Goal: Ask a question

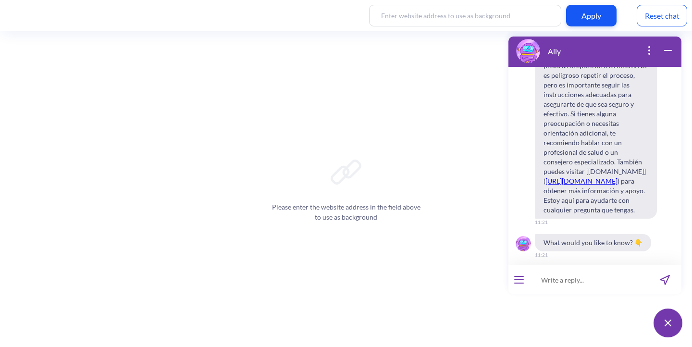
scroll to position [4498, 0]
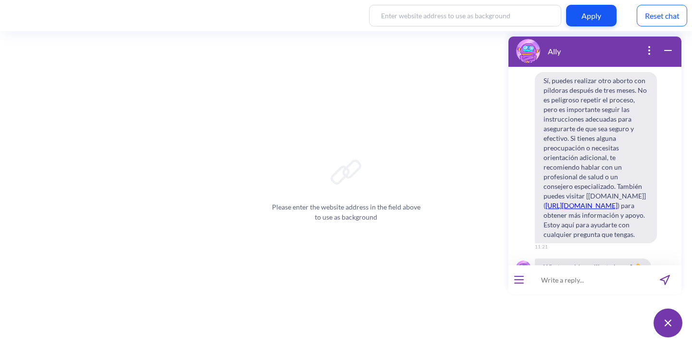
click at [557, 281] on input at bounding box center [589, 279] width 119 height 29
type input "I feel really alone"
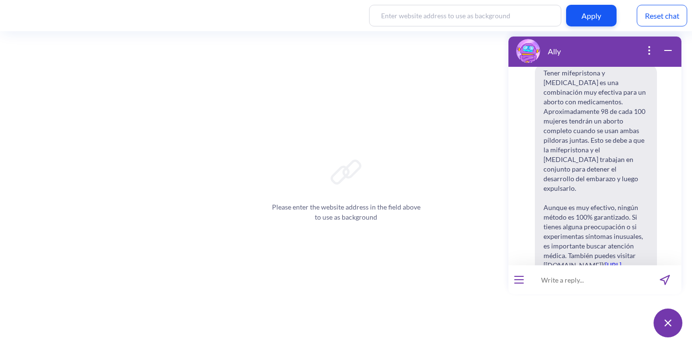
scroll to position [4785, 0]
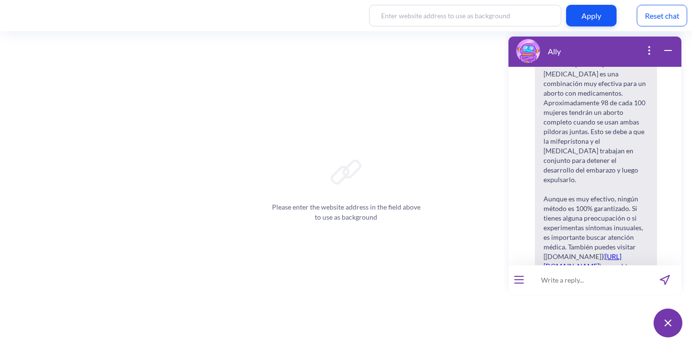
click at [569, 280] on input at bounding box center [589, 279] width 119 height 29
paste input "Hello. I would like to know how a safe abortion with pills can be done at home.…"
type input "Hello. I would like to know how a safe abortion with pills can be done at home.…"
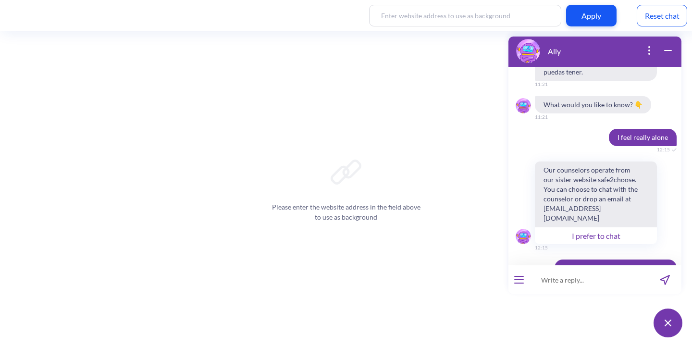
scroll to position [5027, 0]
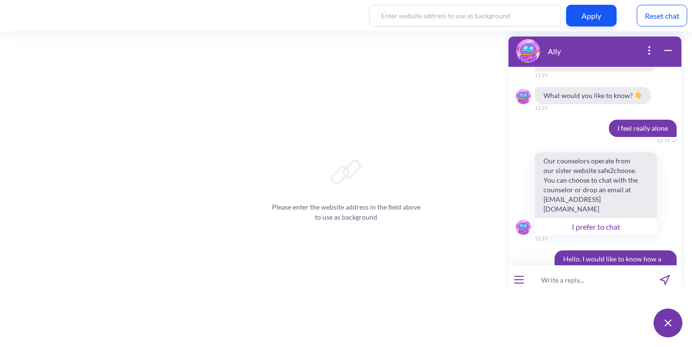
click at [544, 280] on input at bounding box center [589, 279] width 119 height 29
click at [541, 285] on input "Am I still pregnant?" at bounding box center [589, 279] width 119 height 29
click at [540, 283] on input "Am I still pregnant?" at bounding box center [589, 279] width 119 height 29
type input "How do I know If Am I still pregnant?"
click at [666, 331] on button at bounding box center [668, 323] width 29 height 29
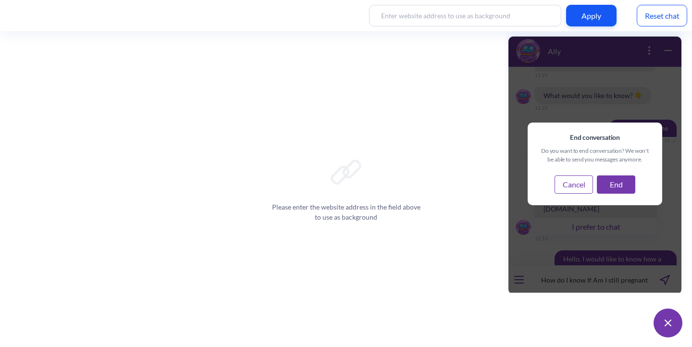
click at [583, 189] on button "Cancel" at bounding box center [574, 185] width 38 height 18
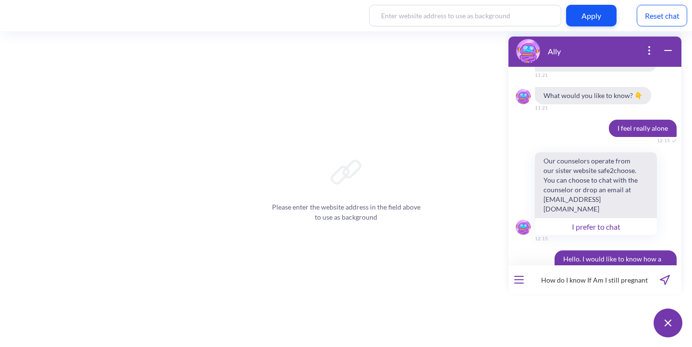
click at [667, 277] on icon "send message" at bounding box center [665, 280] width 9 height 9
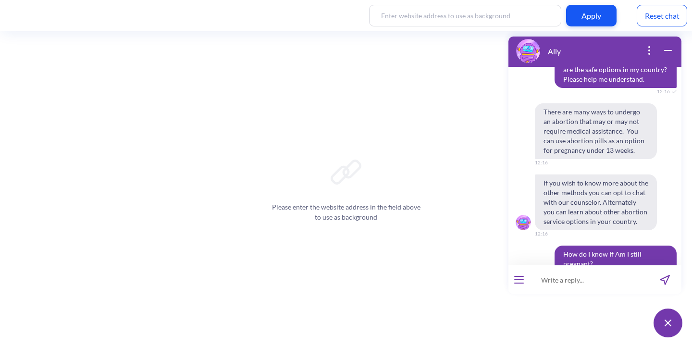
scroll to position [5341, 0]
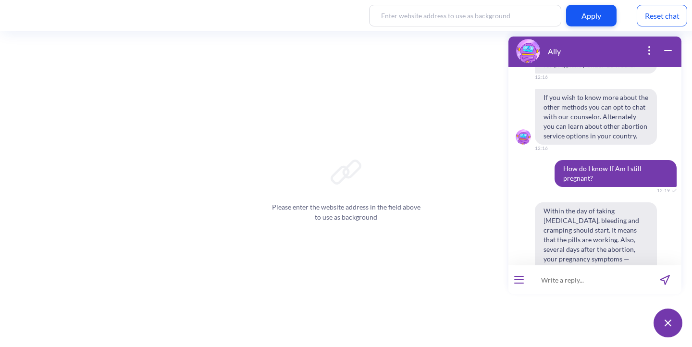
click at [551, 282] on input at bounding box center [589, 279] width 119 height 29
type input "como eu se que ainda estou grávida?"
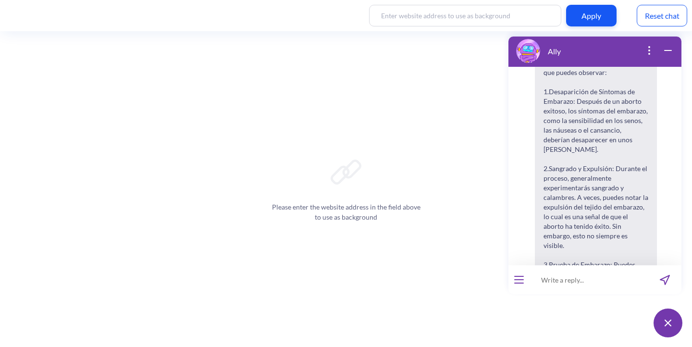
scroll to position [5794, 0]
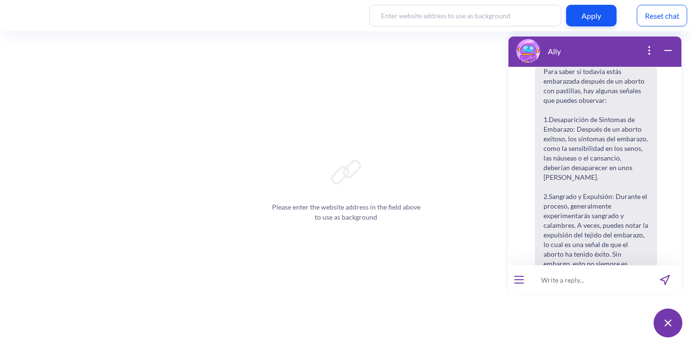
click at [552, 283] on input at bounding box center [589, 279] width 119 height 29
type input "do I need to have both pills?"
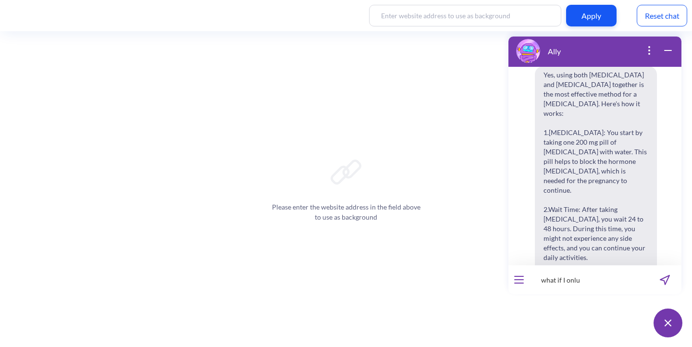
scroll to position [6335, 0]
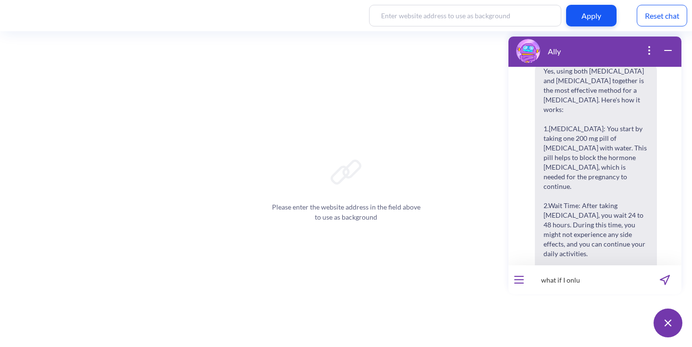
type input "what if I onlu"
click at [581, 281] on input "what if I onluy have mis" at bounding box center [589, 279] width 119 height 29
click at [622, 283] on input "what if I only have mis" at bounding box center [589, 279] width 119 height 29
type input "what if I only have misoprostol?"
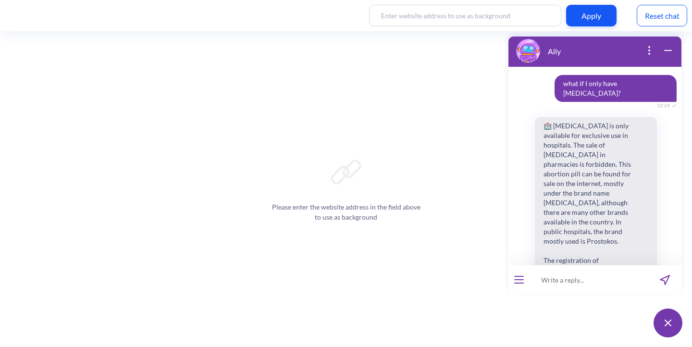
scroll to position [6865, 0]
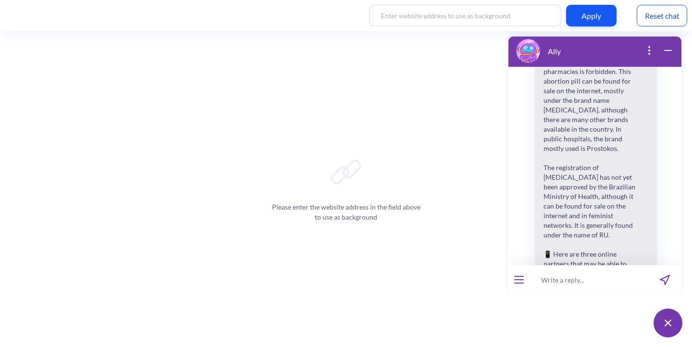
click at [525, 280] on div at bounding box center [519, 279] width 21 height 29
click at [522, 280] on icon "open menu" at bounding box center [519, 280] width 9 height 0
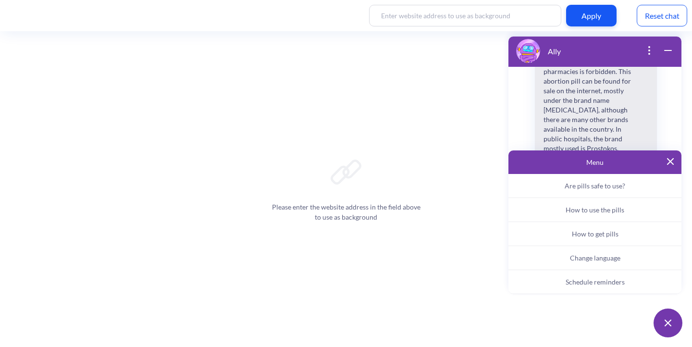
click at [573, 259] on span "Change language" at bounding box center [595, 258] width 50 height 8
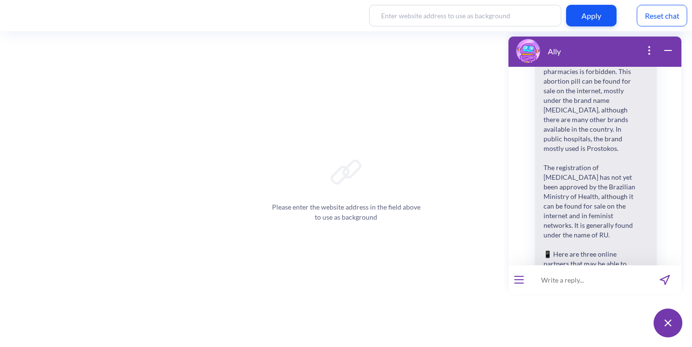
click at [521, 277] on button "open menu" at bounding box center [520, 280] width 10 height 8
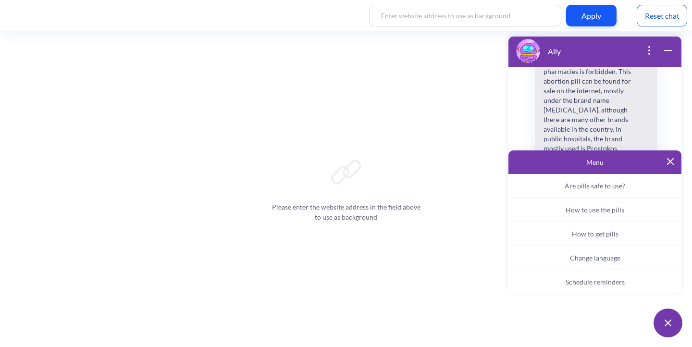
click at [581, 259] on span "Change language" at bounding box center [595, 258] width 50 height 8
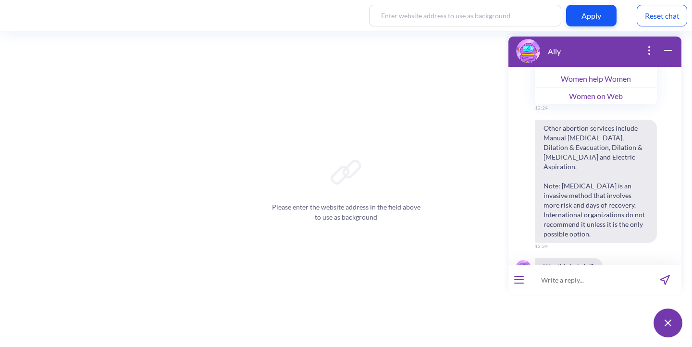
scroll to position [1974, 0]
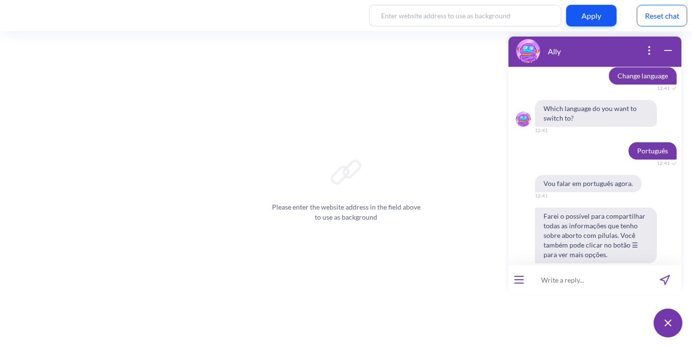
scroll to position [2162, 0]
click at [610, 317] on span "Como usar as pílulas?" at bounding box center [639, 321] width 59 height 8
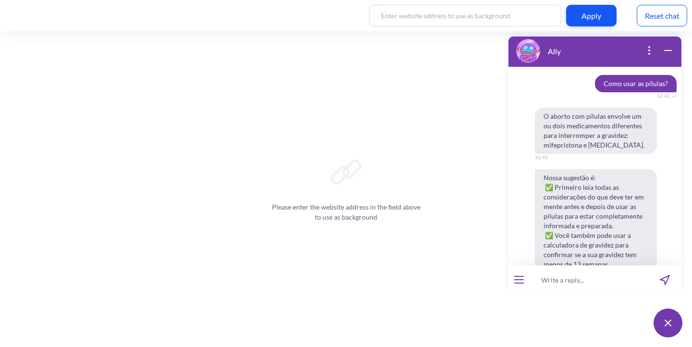
scroll to position [2418, 0]
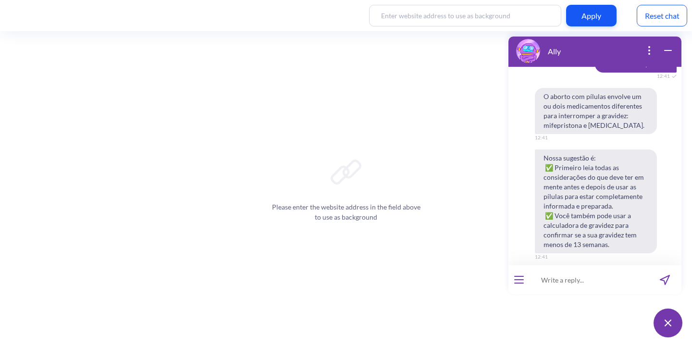
click at [548, 336] on span "Considerações" at bounding box center [554, 340] width 40 height 8
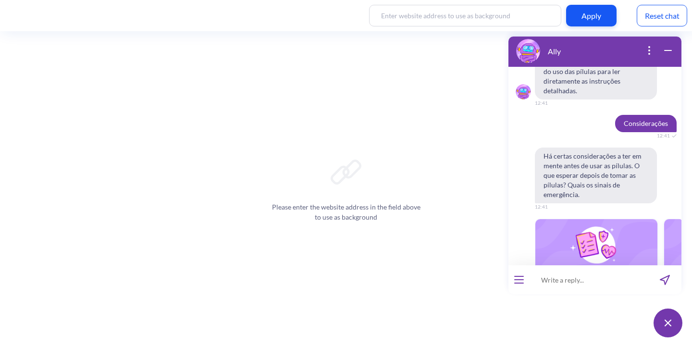
scroll to position [2639, 0]
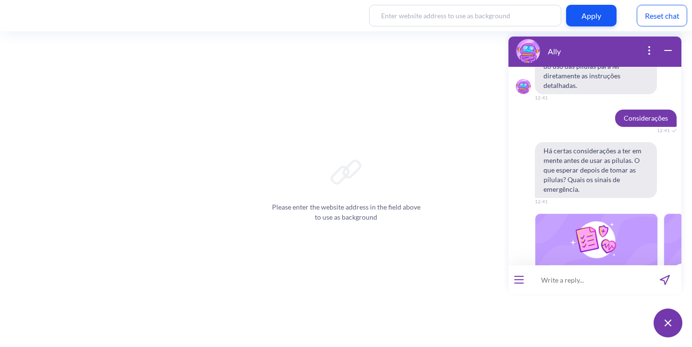
click at [677, 272] on icon "template message" at bounding box center [679, 275] width 4 height 7
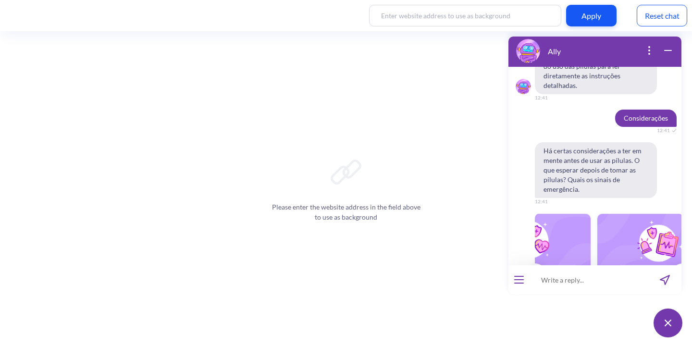
scroll to position [0, 115]
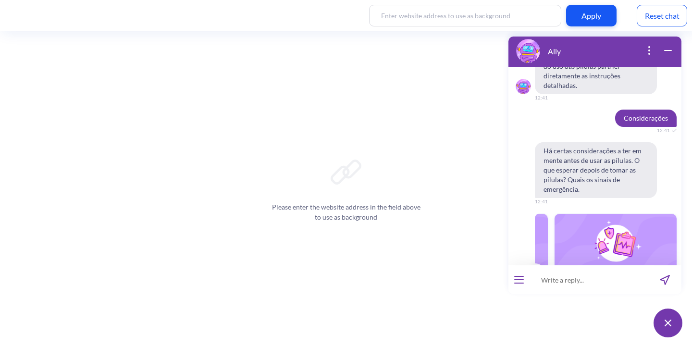
click at [602, 335] on button "Ler mais" at bounding box center [616, 343] width 122 height 17
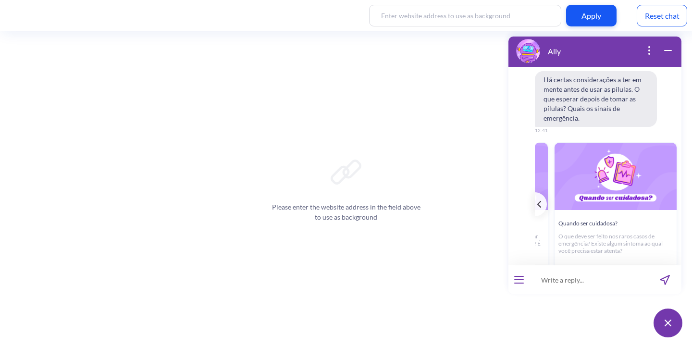
scroll to position [2709, 0]
click at [541, 202] on icon "template message" at bounding box center [540, 205] width 4 height 7
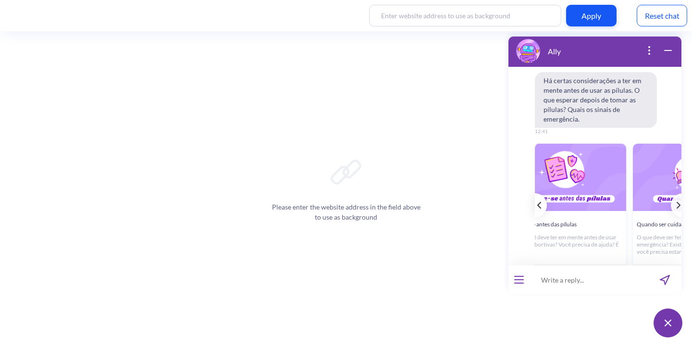
scroll to position [0, 0]
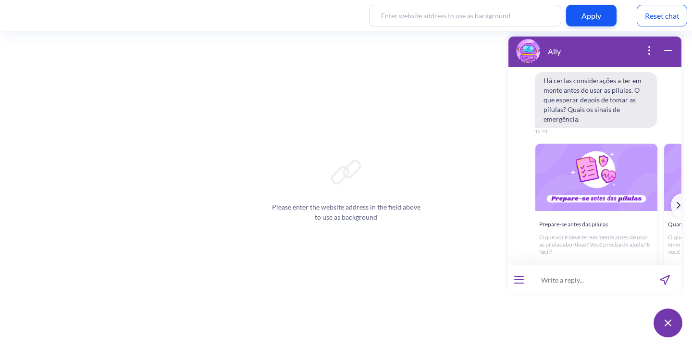
click at [602, 265] on button "Ler mais" at bounding box center [597, 273] width 122 height 17
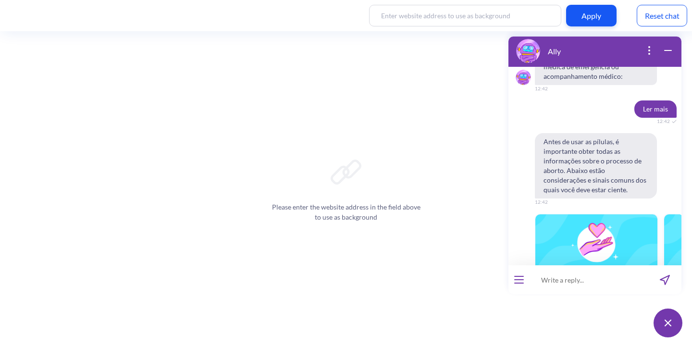
scroll to position [3027, 0]
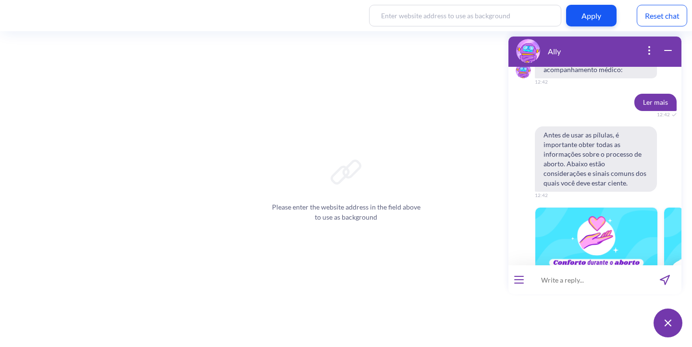
click at [671, 260] on div "template message" at bounding box center [677, 272] width 12 height 24
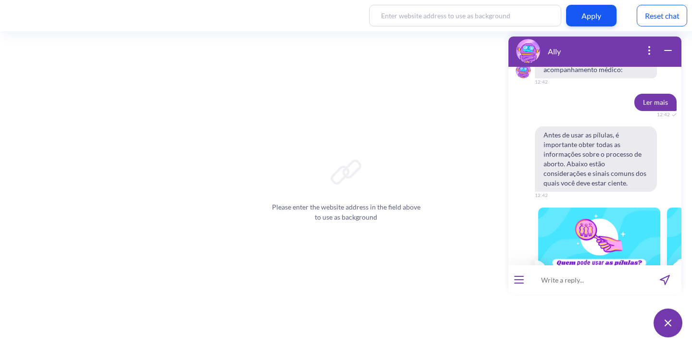
scroll to position [0, 128]
click at [671, 260] on div "template message" at bounding box center [677, 272] width 12 height 24
click at [598, 336] on button "Ler mais" at bounding box center [599, 344] width 122 height 17
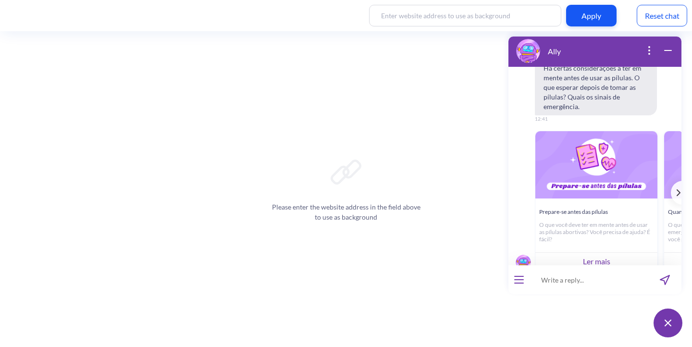
scroll to position [2684, 0]
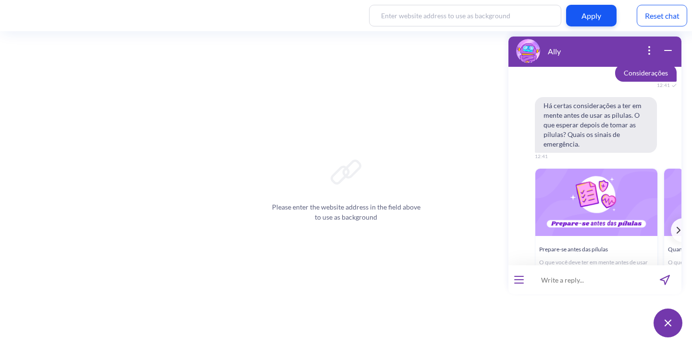
click at [594, 290] on button "Ler mais" at bounding box center [597, 298] width 122 height 17
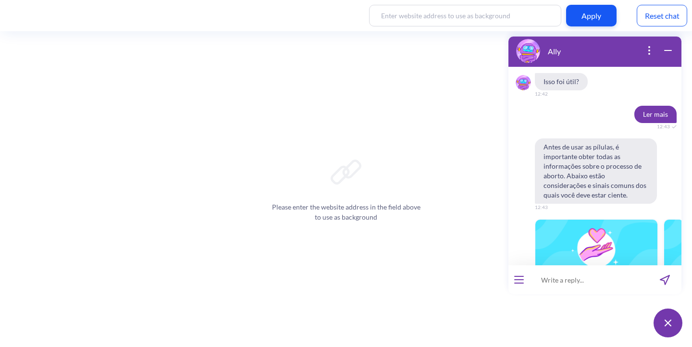
scroll to position [3428, 0]
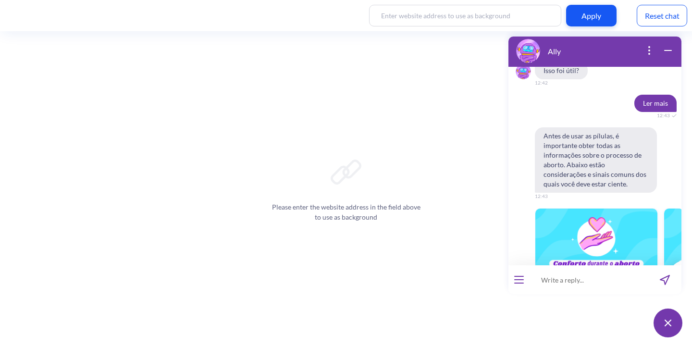
click at [678, 270] on icon "template message" at bounding box center [679, 273] width 3 height 6
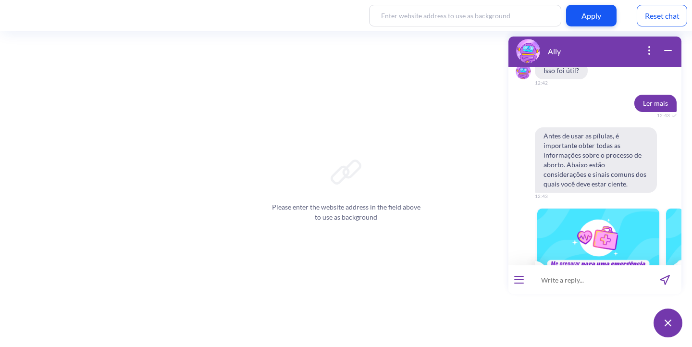
click at [544, 261] on div "template message" at bounding box center [541, 273] width 12 height 24
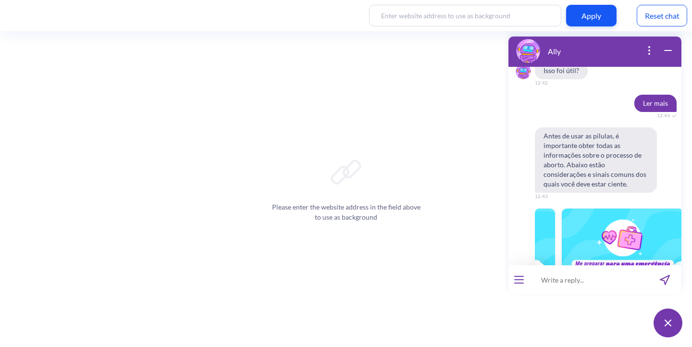
click at [544, 261] on div "template message" at bounding box center [541, 273] width 12 height 24
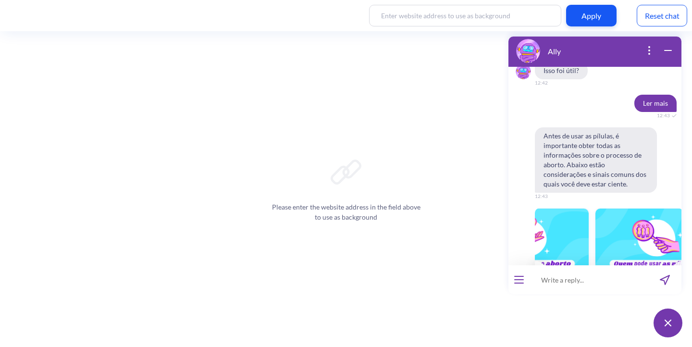
click at [544, 261] on div "template message" at bounding box center [541, 273] width 12 height 24
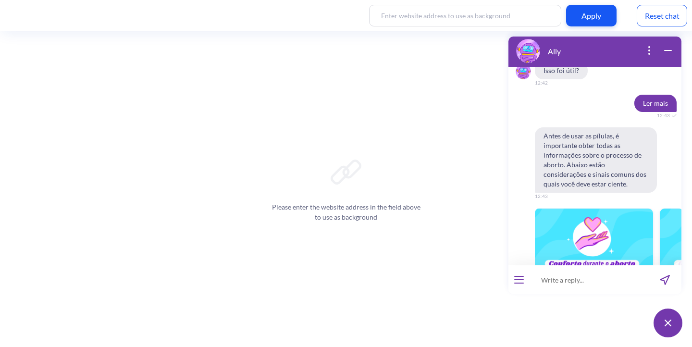
scroll to position [0, 0]
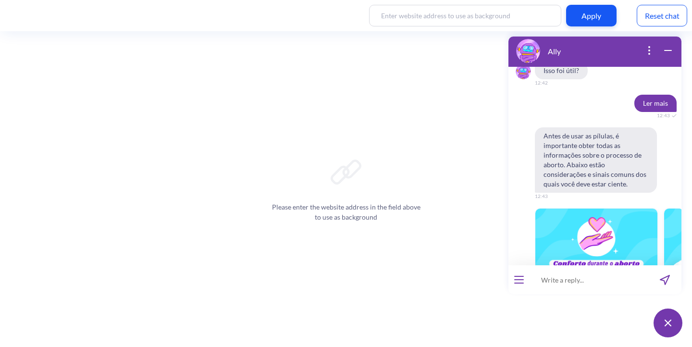
click at [561, 282] on input at bounding box center [589, 279] width 119 height 29
paste input "How will I know the abortion is complete?”)."
type input "How will I know the abortion is complete?"
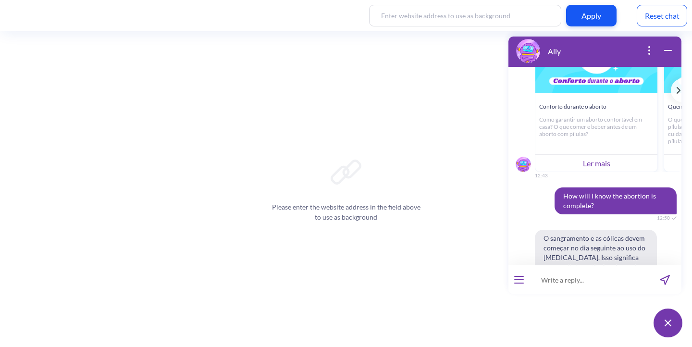
scroll to position [3605, 0]
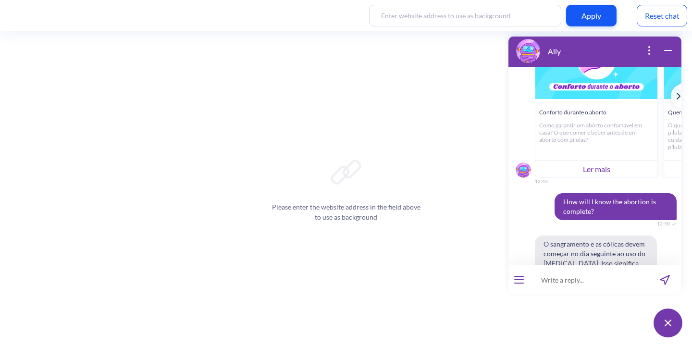
click at [548, 276] on input at bounding box center [589, 279] width 119 height 29
paste input "Nitajuaje kuwa kutoa mimba kumekamilika?” ✅"
type input "Nitajuaje kuwa kutoa mimba kumekamilika?"
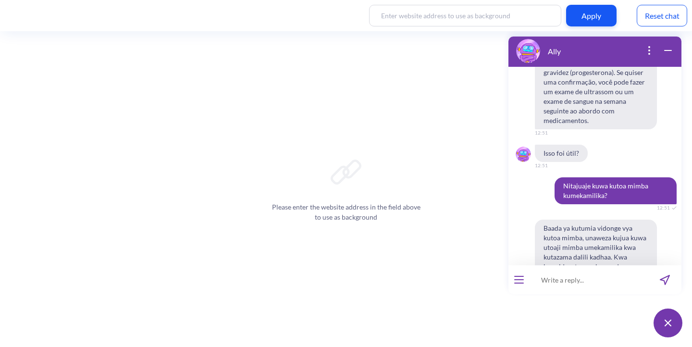
scroll to position [3873, 0]
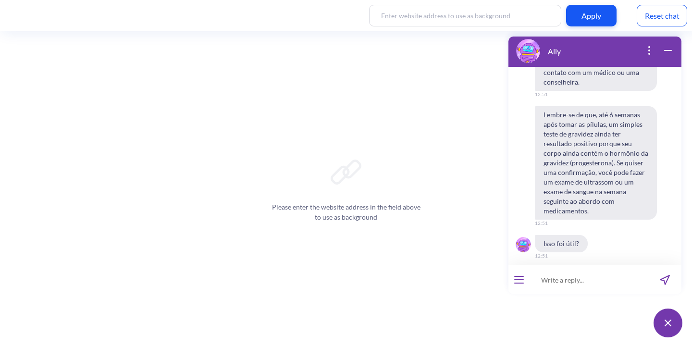
drag, startPoint x: 626, startPoint y: 228, endPoint x: 541, endPoint y: 209, distance: 86.9
copy span "Baada ya kutumia vidonge vya kutoa mimba, unaweza kujua kuwa utoaji mimba umeka…"
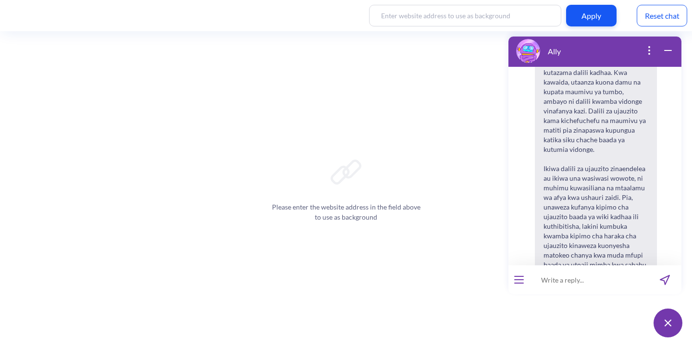
scroll to position [4176, 0]
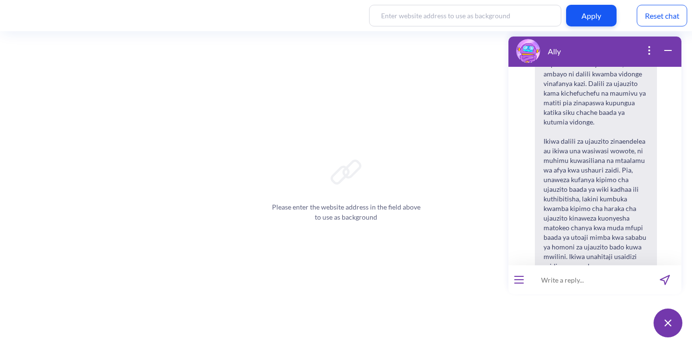
click at [568, 280] on input at bounding box center [589, 279] width 119 height 29
paste input "मुझे कैसे पता चलेगा कि गर्भपात पूरा हो गया है?"
type input "मुझे कैसे पता चलेगा कि गर्भपात पूरा हो गया है?"
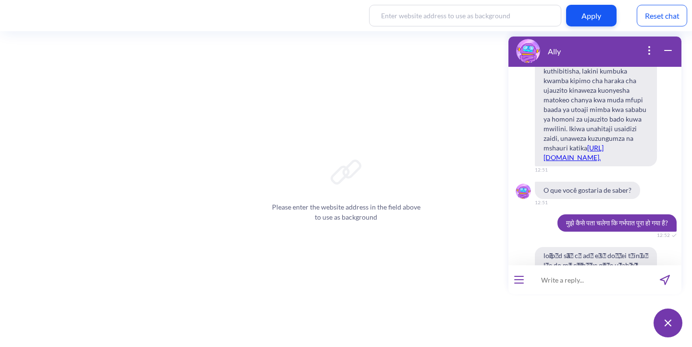
scroll to position [4260, 0]
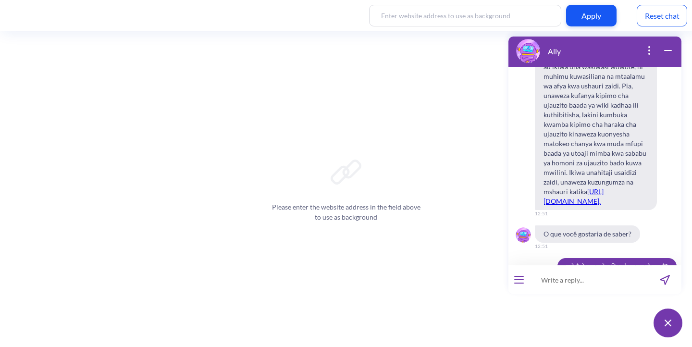
drag, startPoint x: 637, startPoint y: 228, endPoint x: 544, endPoint y: 188, distance: 101.9
copy span "गर्भपात पूरा हो गया है या नहीं, यह जानने के लिए आप कुछ संकेतों पर ध्यान दे सकते…"
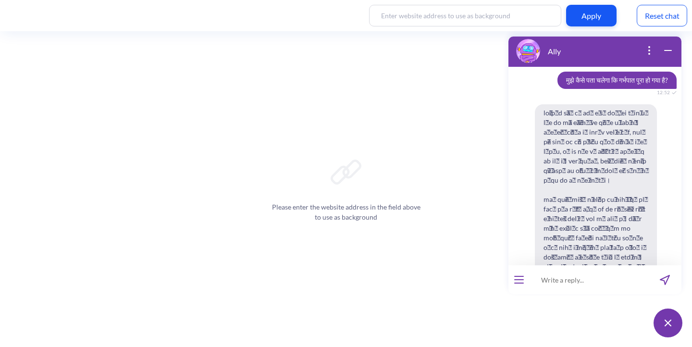
scroll to position [4466, 0]
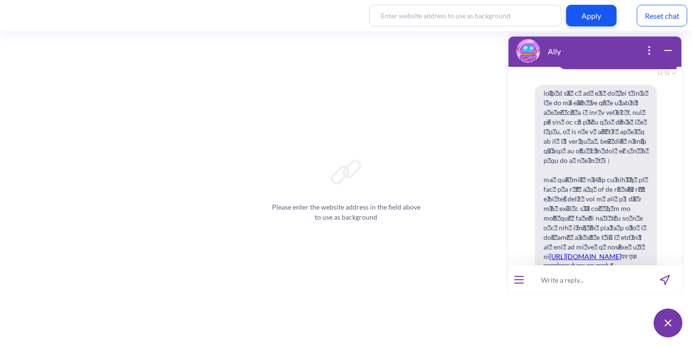
click at [544, 274] on input at bounding box center [589, 279] width 119 height 29
type input "o que eu vou sentir depois de tomar as pílulas?"
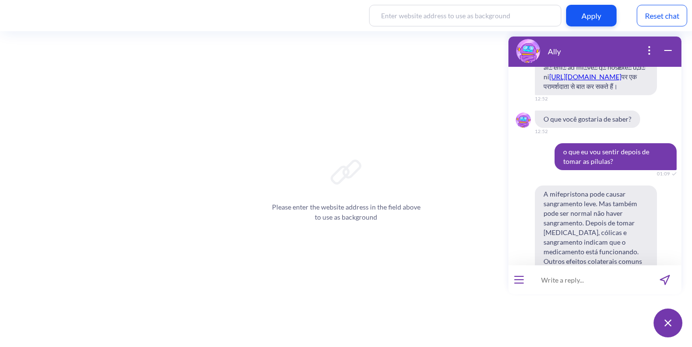
scroll to position [4641, 0]
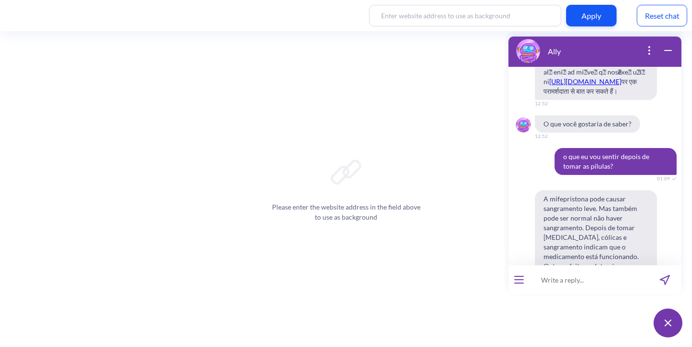
click at [574, 277] on input at bounding box center [589, 279] width 119 height 29
paste input "Si une femme elle est violée, Cameroun il dit quoi pour l'avortement? C'est per…"
type input "Si une femme elle est violée, Cameroun il dit quoi pour l'avortement? C'est per…"
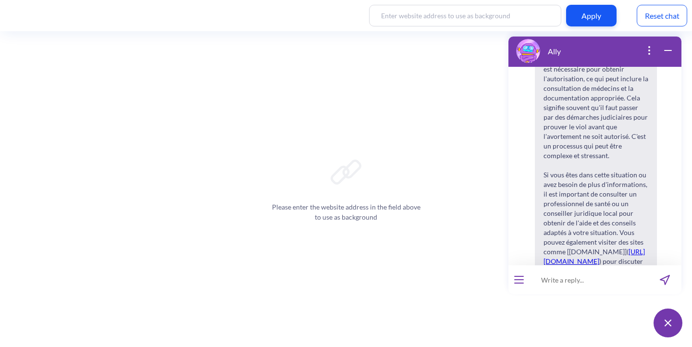
scroll to position [5220, 0]
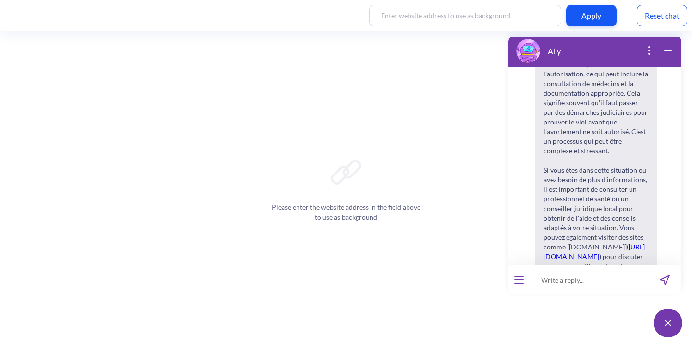
click at [548, 276] on input at bounding box center [589, 279] width 119 height 29
paste input "Si tengo 12 semanas de embarazo ¿el bebé ya está formado? 0"
type input "Si tengo 12 semanas de embarazo ¿el bebé ya está formado?"
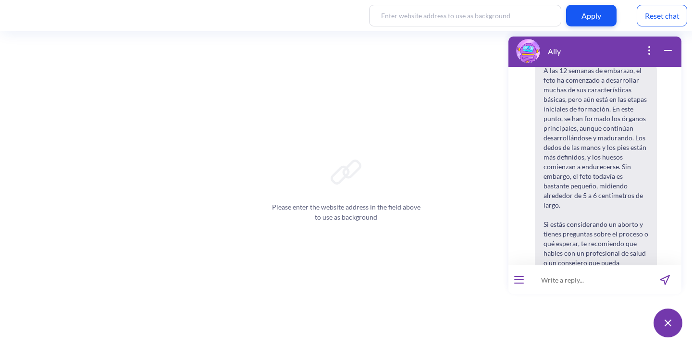
scroll to position [5563, 0]
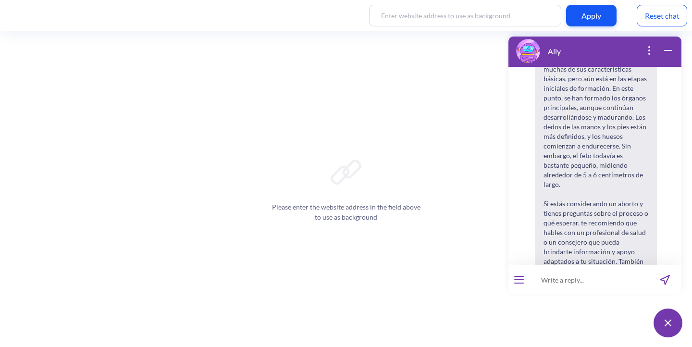
click at [580, 271] on input at bounding box center [589, 279] width 119 height 29
type input "com 12 semanas o bebe ja está formado?"
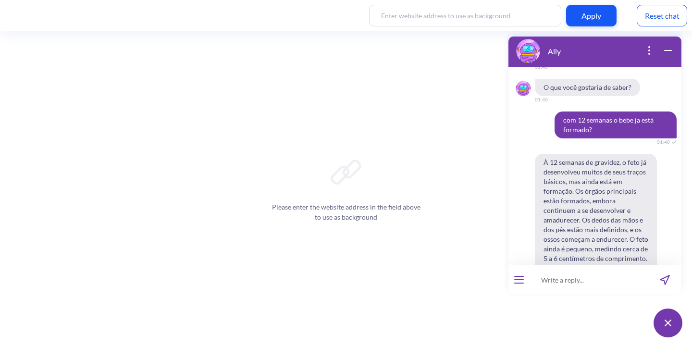
scroll to position [5811, 0]
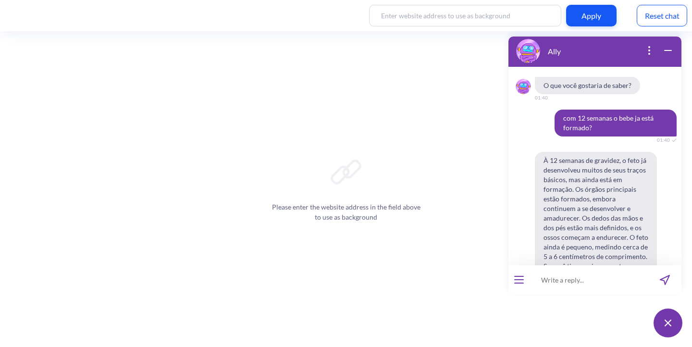
click at [554, 274] on input at bounding box center [589, 279] width 119 height 29
type input "I feel really alone"
click at [596, 282] on input at bounding box center [589, 279] width 119 height 29
type input "a"
type input "I fell really alone"
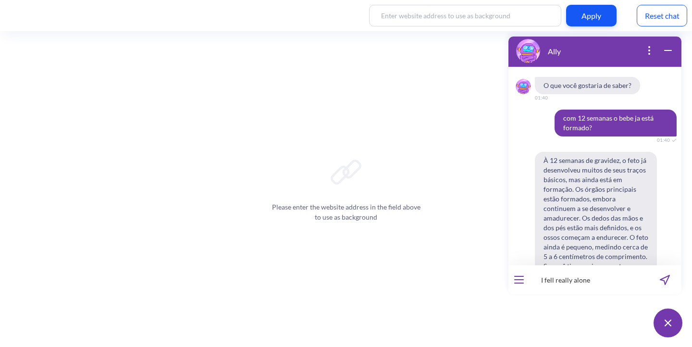
click at [576, 283] on input "I fell really alone" at bounding box center [589, 279] width 119 height 29
click at [634, 276] on input at bounding box center [589, 279] width 119 height 29
paste input "I fell really alone"
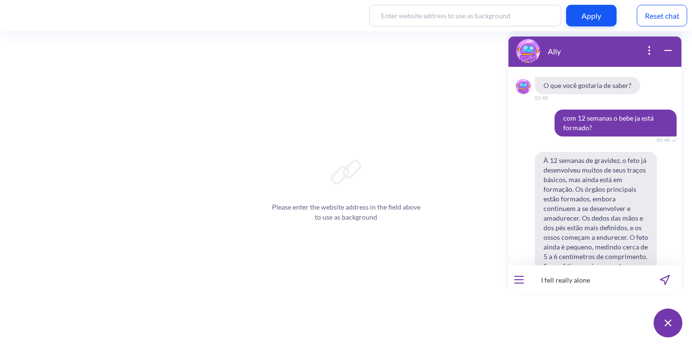
type input "I fell really alone"
click at [671, 279] on button "send message" at bounding box center [665, 279] width 33 height 29
click at [569, 281] on input at bounding box center [589, 279] width 119 height 29
paste input "I fell really alone"
click at [586, 280] on input "I fell really alone" at bounding box center [589, 279] width 119 height 29
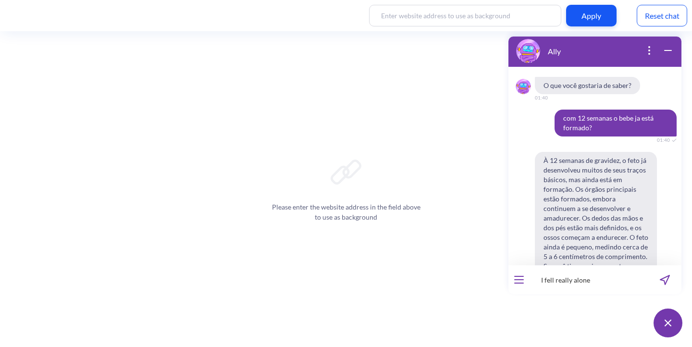
type input "I fell really alone"
click at [667, 274] on button "send message" at bounding box center [665, 279] width 33 height 29
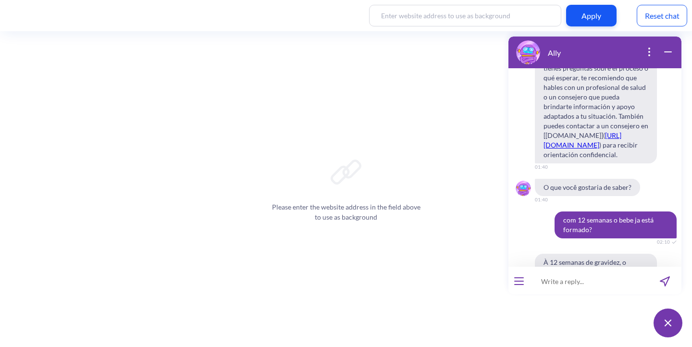
scroll to position [2008, 0]
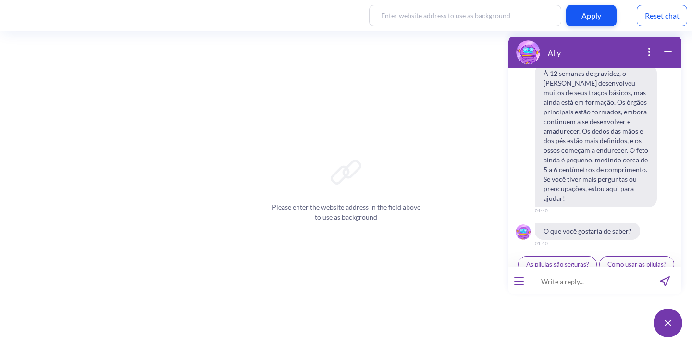
click at [571, 283] on input at bounding box center [589, 281] width 119 height 29
paste input "I fell really alone"
type input "I fell really alone"
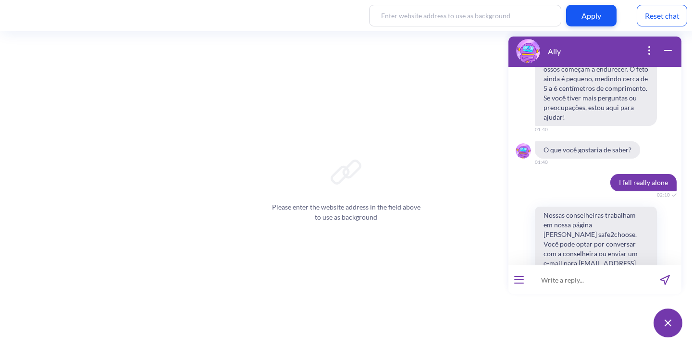
scroll to position [2101, 0]
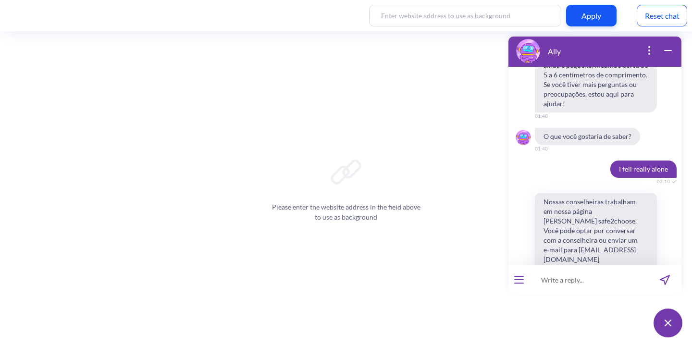
click at [536, 284] on input at bounding box center [589, 279] width 119 height 29
type input "me sinto muito zoinha"
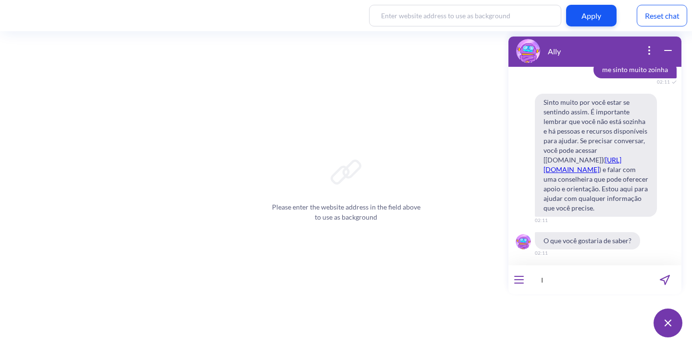
scroll to position [2342, 0]
type input "I fe"
click at [516, 277] on button "open menu" at bounding box center [520, 280] width 10 height 8
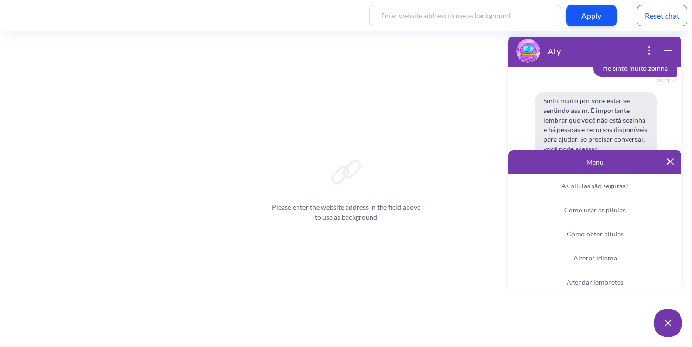
click at [605, 259] on span "Alterar idioma" at bounding box center [596, 258] width 44 height 8
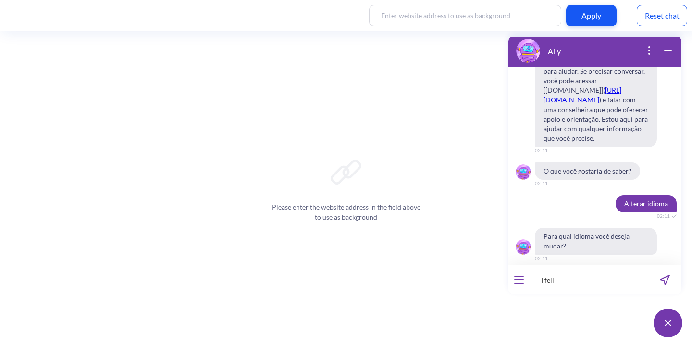
scroll to position [2427, 0]
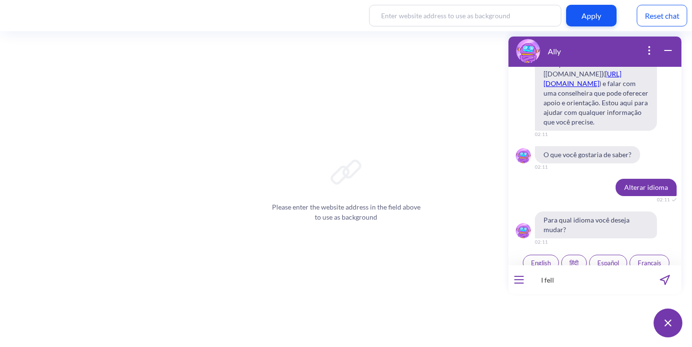
click at [539, 259] on span "English" at bounding box center [541, 263] width 20 height 8
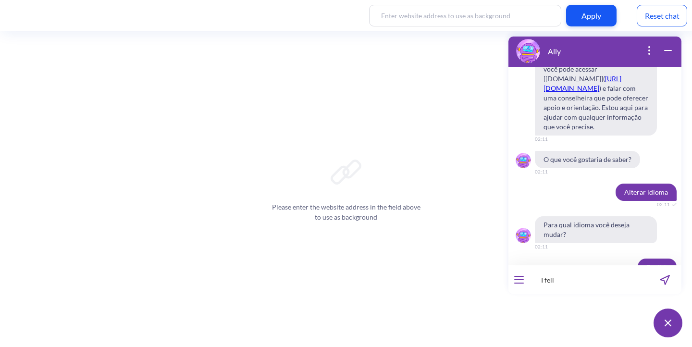
click at [569, 276] on input "I fell" at bounding box center [589, 279] width 119 height 29
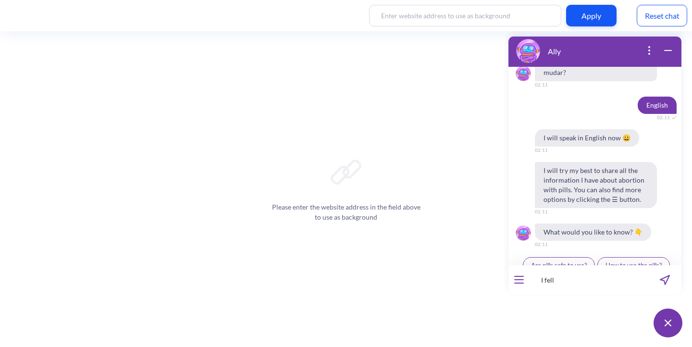
scroll to position [2587, 0]
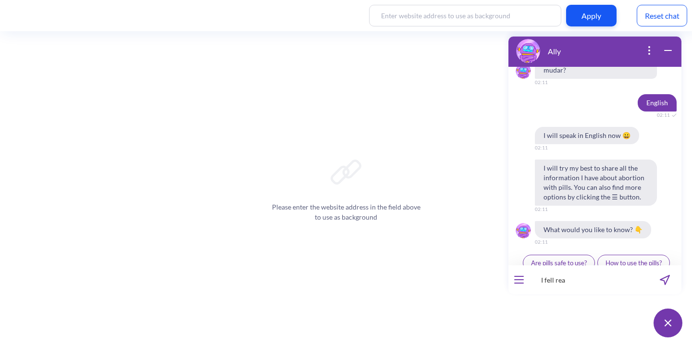
type input "I fell rea"
type input "I fell really lonely"
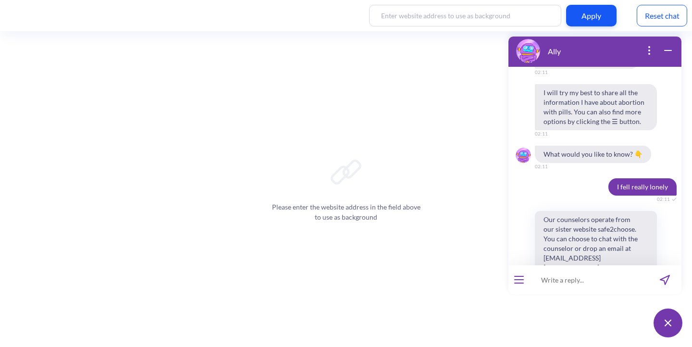
scroll to position [2671, 0]
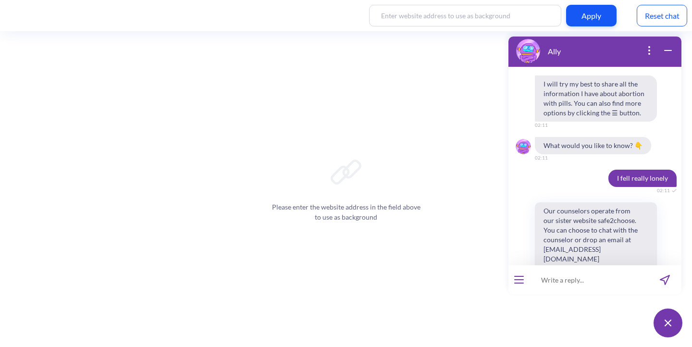
click at [519, 271] on div at bounding box center [519, 279] width 21 height 29
click at [521, 277] on button "open menu" at bounding box center [520, 280] width 10 height 8
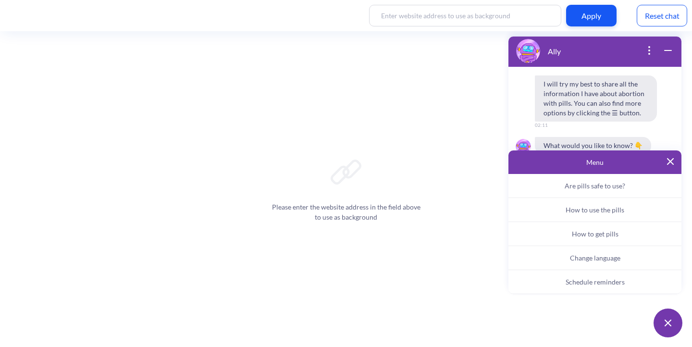
click at [582, 230] on span "How to get pills" at bounding box center [595, 234] width 47 height 8
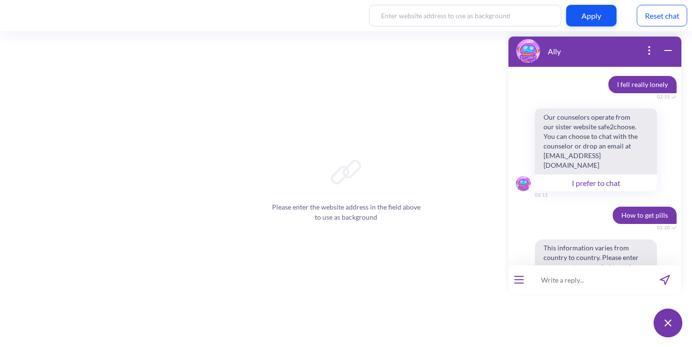
scroll to position [2765, 0]
click at [548, 275] on input at bounding box center [589, 279] width 119 height 29
type input "eua"
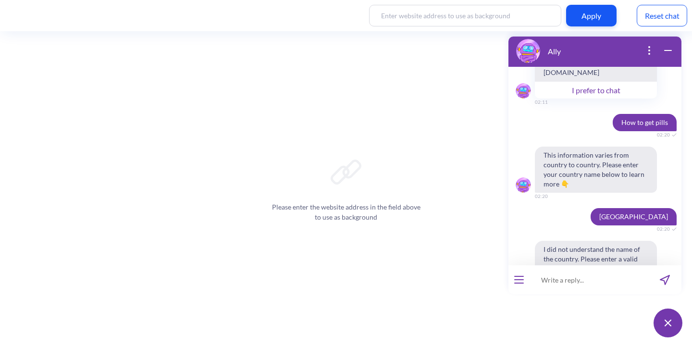
scroll to position [2859, 0]
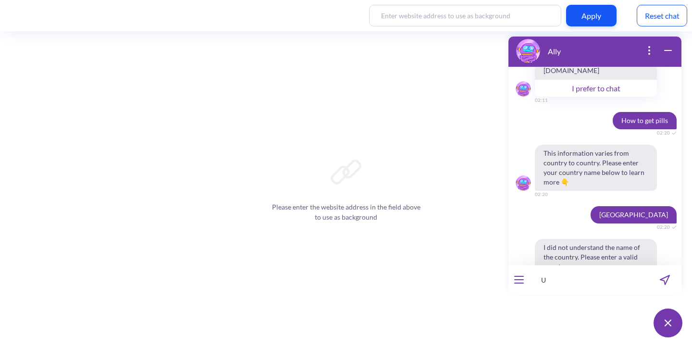
type input "US"
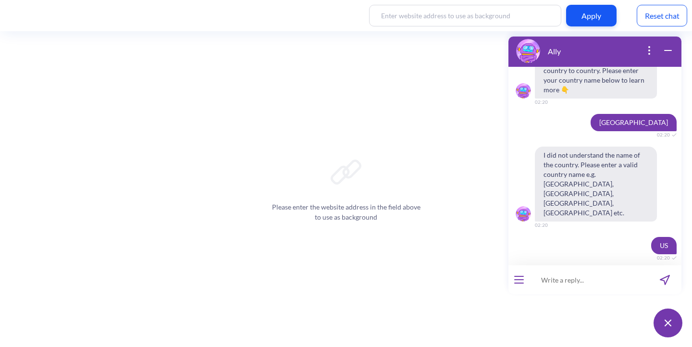
scroll to position [2954, 0]
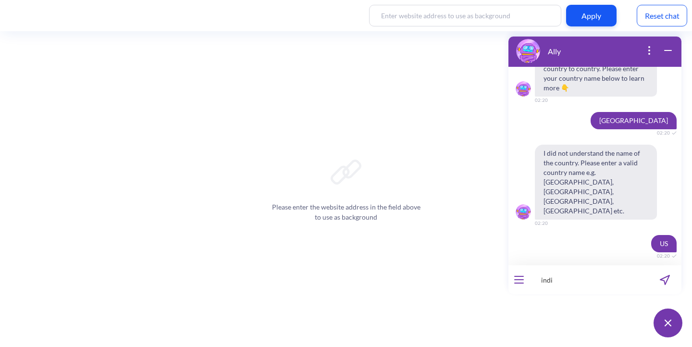
type input "india"
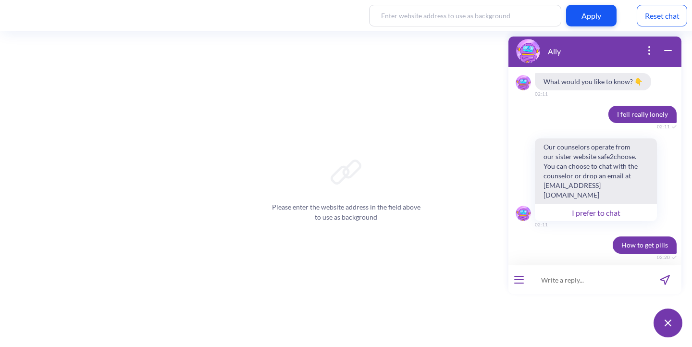
scroll to position [3273, 0]
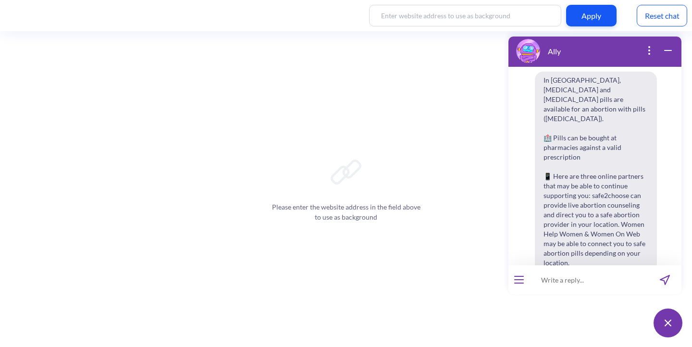
click at [555, 280] on input at bounding box center [589, 279] width 119 height 29
type input "me"
click at [520, 278] on button "open menu" at bounding box center [520, 280] width 10 height 8
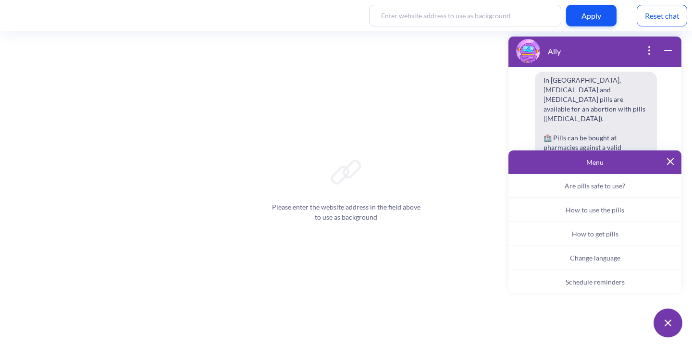
click at [586, 266] on button "Change language" at bounding box center [595, 258] width 173 height 24
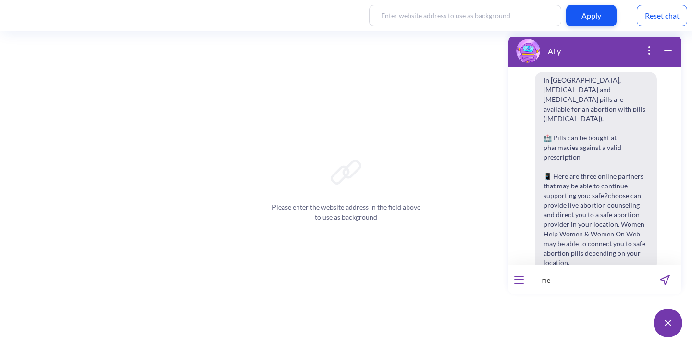
scroll to position [3296, 0]
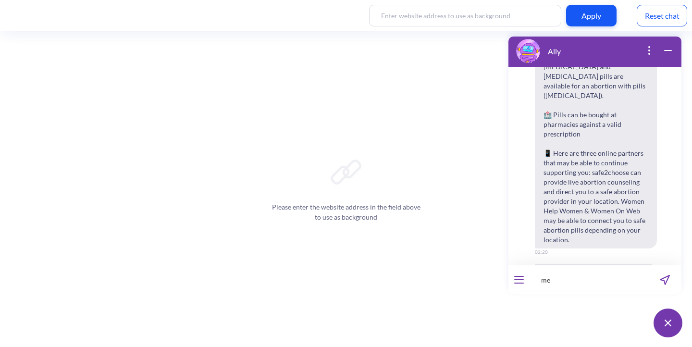
click at [604, 281] on input "me" at bounding box center [589, 279] width 119 height 29
click at [521, 277] on icon "open menu" at bounding box center [519, 277] width 9 height 0
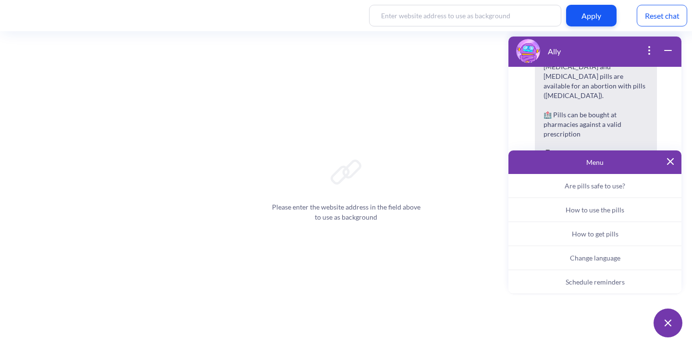
click at [590, 261] on span "Change language" at bounding box center [595, 258] width 50 height 8
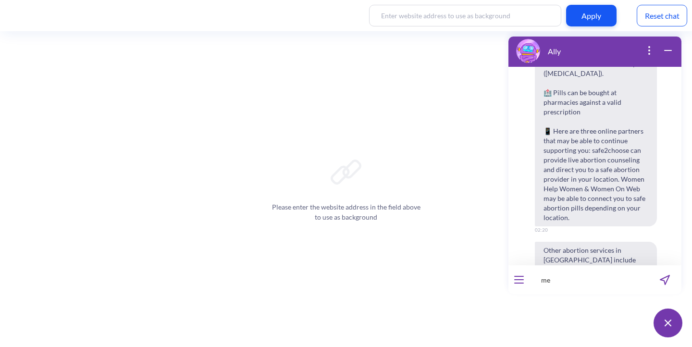
scroll to position [3329, 0]
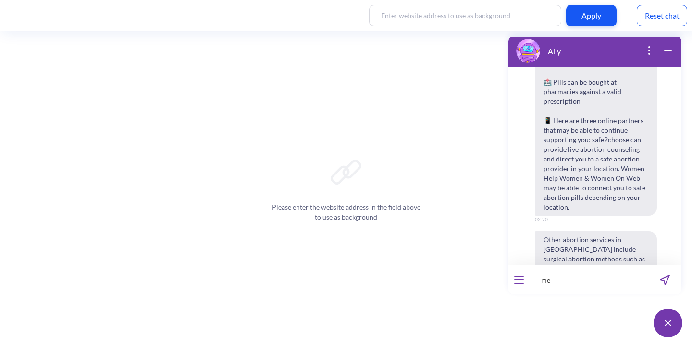
click at [518, 285] on div at bounding box center [519, 279] width 21 height 29
click at [519, 281] on button "open menu" at bounding box center [520, 280] width 10 height 8
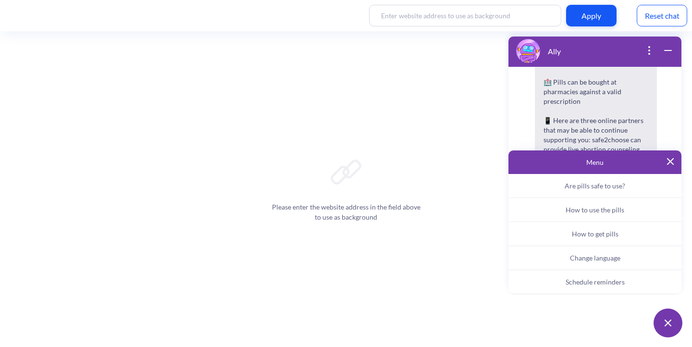
click at [563, 264] on button "Change language" at bounding box center [595, 258] width 173 height 24
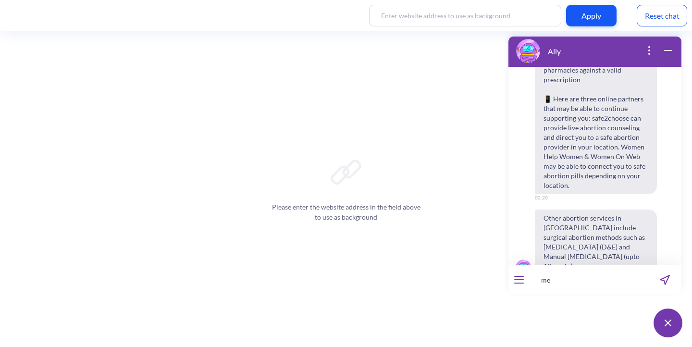
scroll to position [3361, 0]
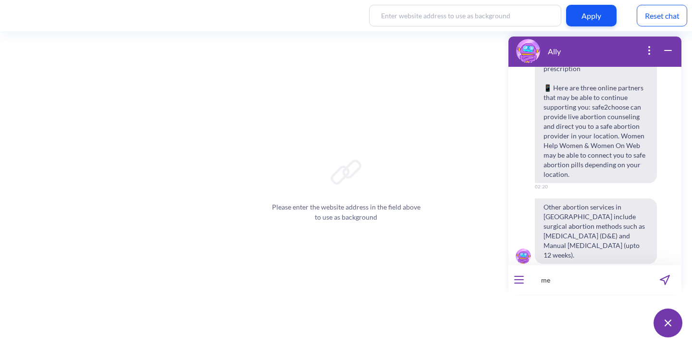
click at [556, 279] on input "me" at bounding box center [589, 279] width 119 height 29
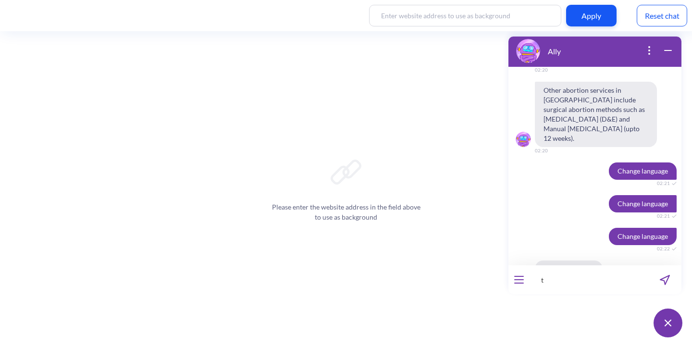
scroll to position [3516, 0]
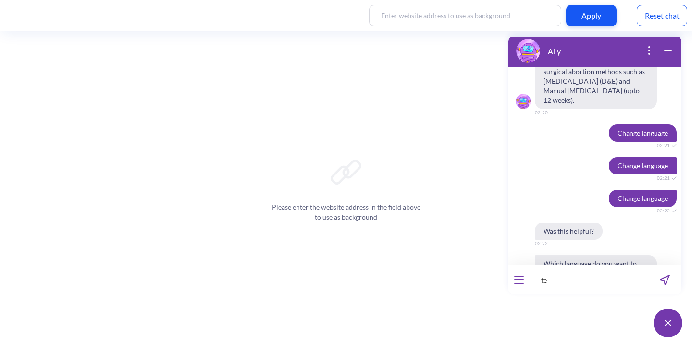
type input "te"
type input "tem miso no meu pais?"
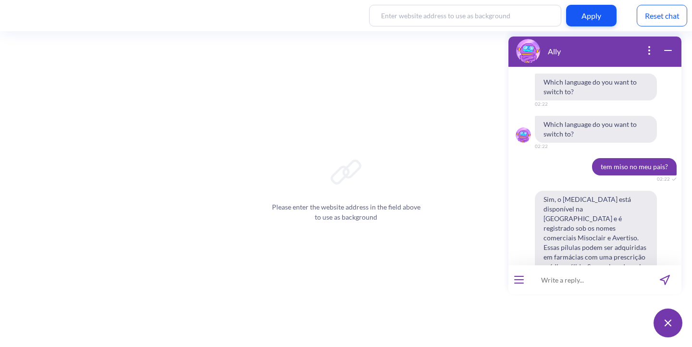
scroll to position [3708, 0]
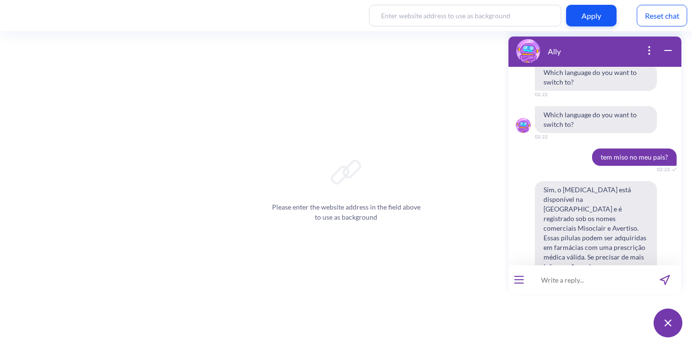
click at [661, 324] on button at bounding box center [668, 323] width 29 height 29
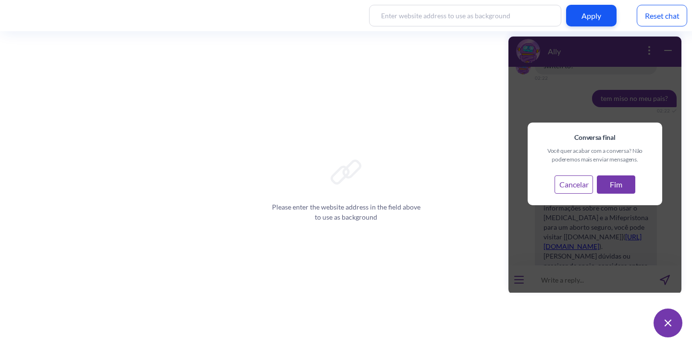
scroll to position [3768, 0]
click at [616, 190] on button "Fim" at bounding box center [616, 185] width 38 height 18
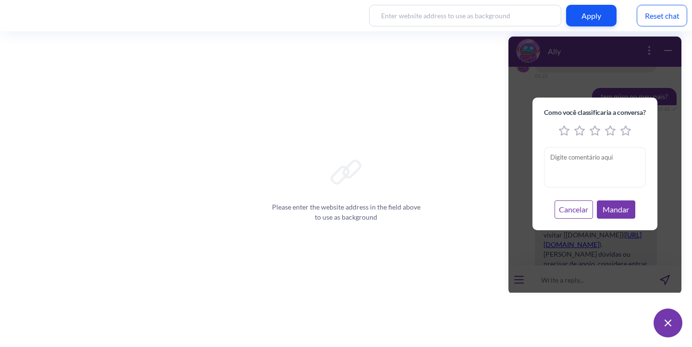
click at [575, 212] on button "Cancelar" at bounding box center [574, 210] width 38 height 18
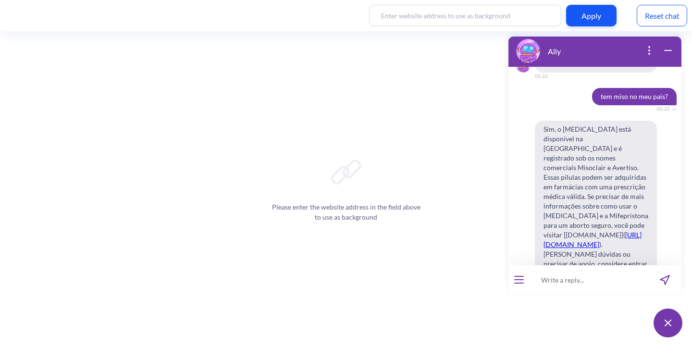
click at [663, 20] on div "Reset chat" at bounding box center [662, 16] width 50 height 22
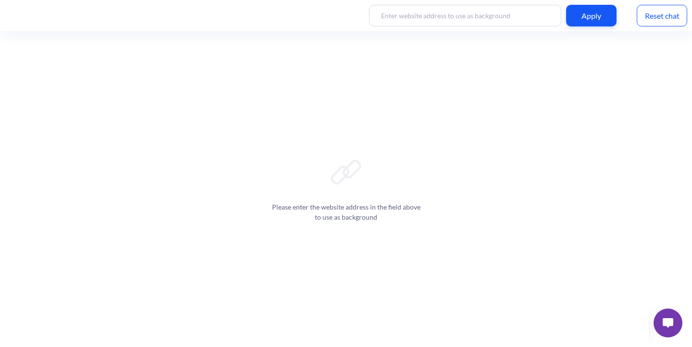
click at [674, 322] on img at bounding box center [668, 323] width 11 height 10
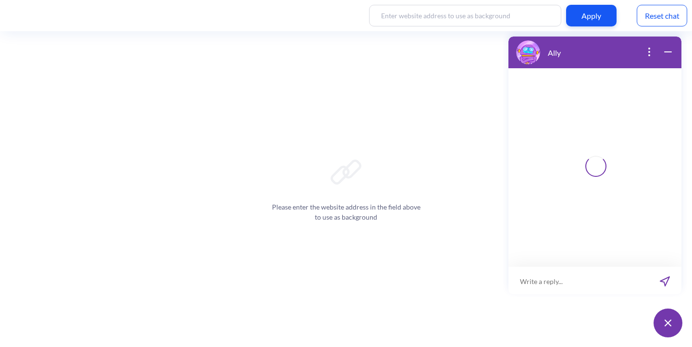
scroll to position [1, 0]
click at [600, 283] on input at bounding box center [579, 279] width 140 height 29
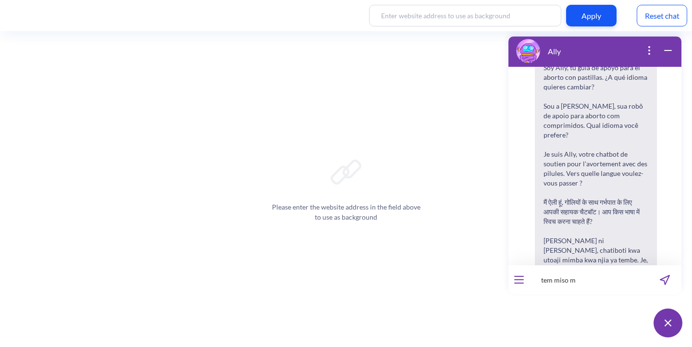
scroll to position [150, 0]
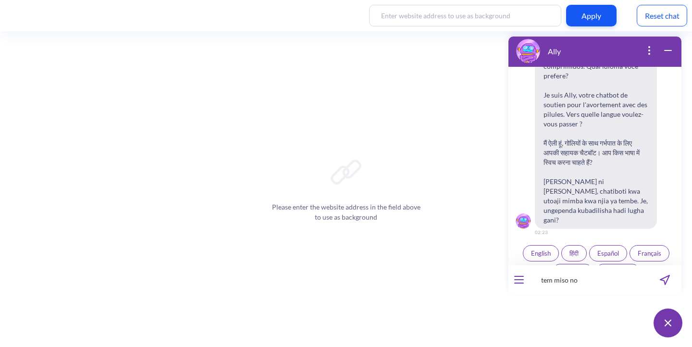
type input "tem miso no"
type input "tem miso no meu pais?"
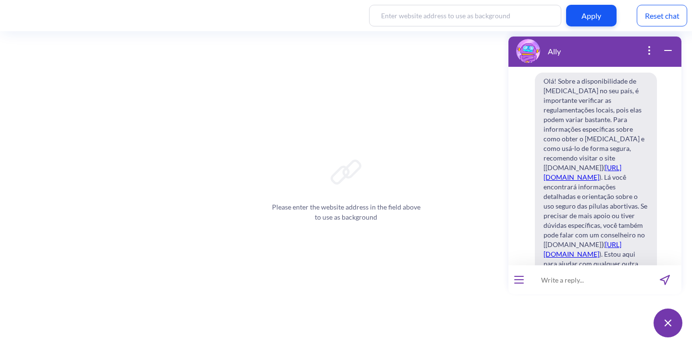
scroll to position [450, 0]
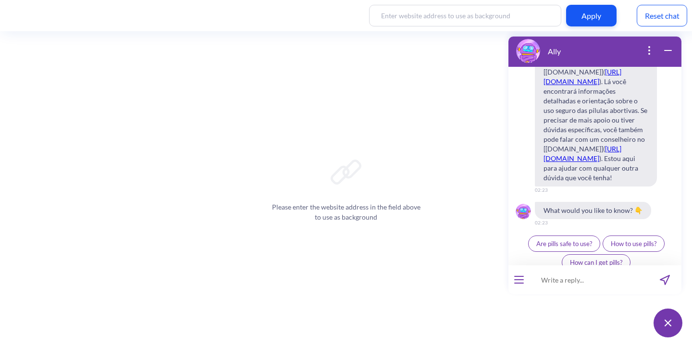
click at [558, 282] on input at bounding box center [589, 279] width 119 height 29
type input "pergunta em qual país eu estou"
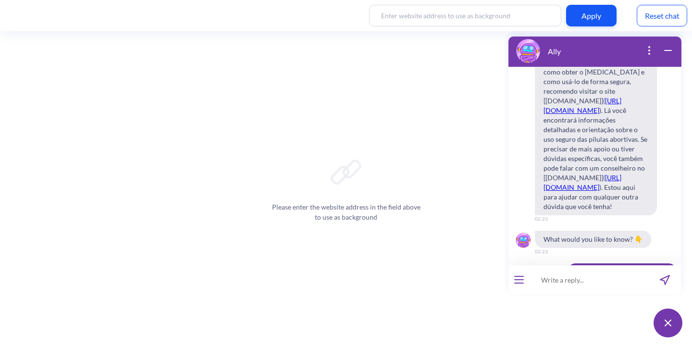
scroll to position [356, 0]
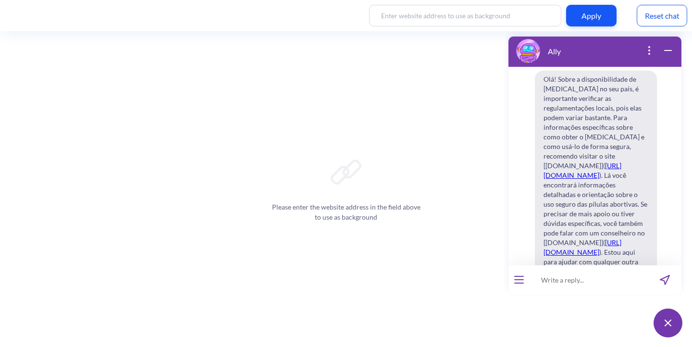
click at [554, 280] on input at bounding box center [589, 279] width 119 height 29
type input "brasil"
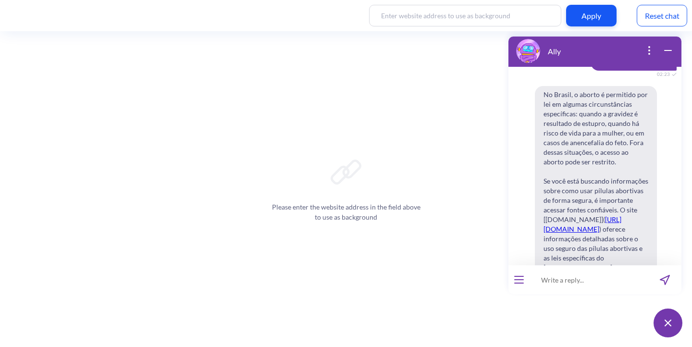
scroll to position [821, 0]
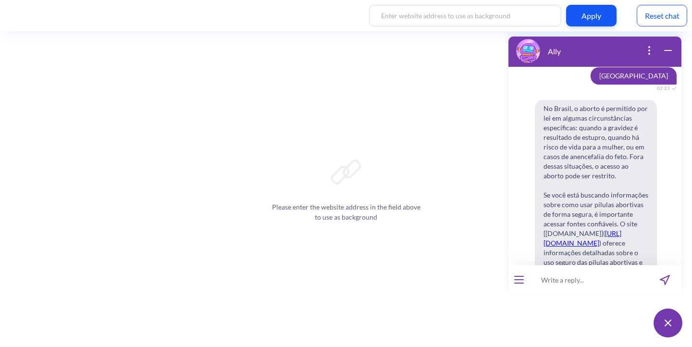
click at [567, 280] on input at bounding box center [589, 279] width 119 height 29
click at [516, 277] on button "open menu" at bounding box center [520, 280] width 10 height 8
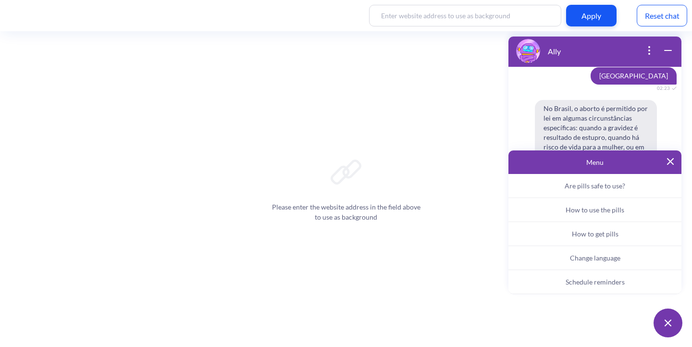
click at [573, 258] on span "Change language" at bounding box center [595, 258] width 50 height 8
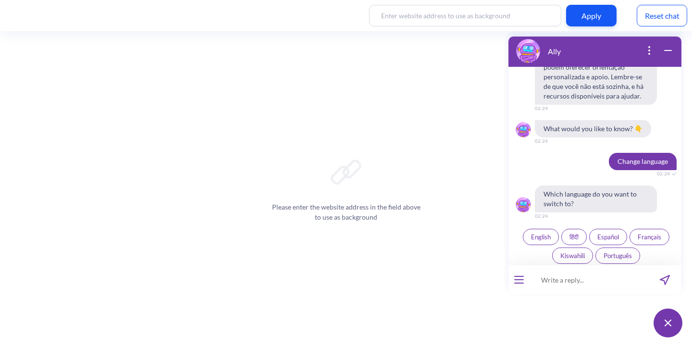
scroll to position [1106, 0]
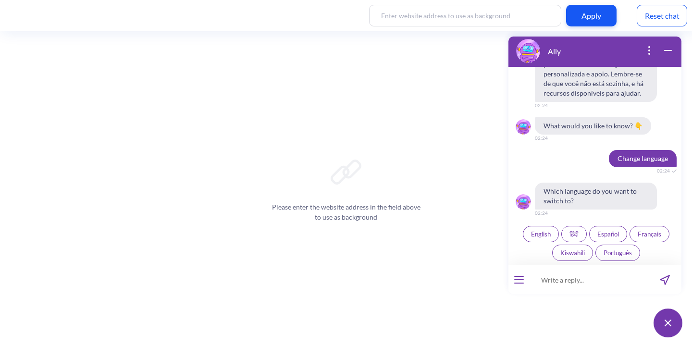
click at [625, 252] on span "Português" at bounding box center [618, 253] width 28 height 8
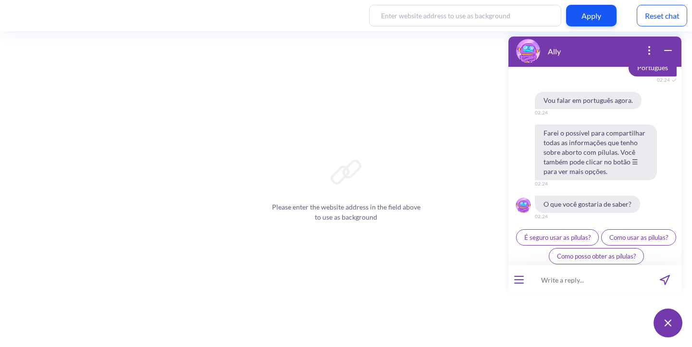
scroll to position [1294, 0]
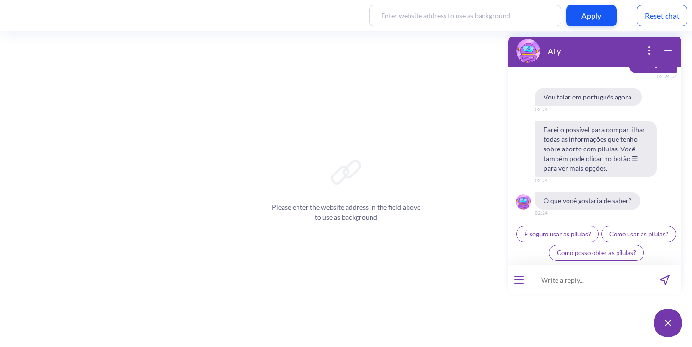
click at [605, 275] on input at bounding box center [589, 279] width 119 height 29
click at [608, 258] on button "Como posso obter as pílulas?" at bounding box center [596, 253] width 95 height 16
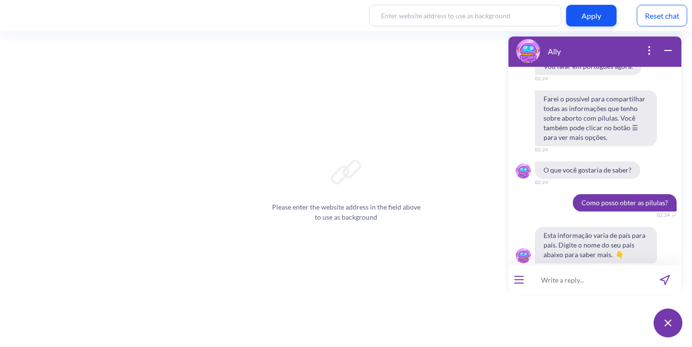
scroll to position [1322, 0]
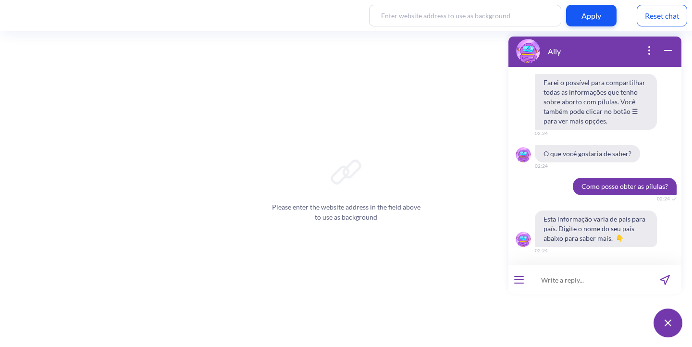
click at [599, 271] on input at bounding box center [589, 279] width 119 height 29
type input "brasil"
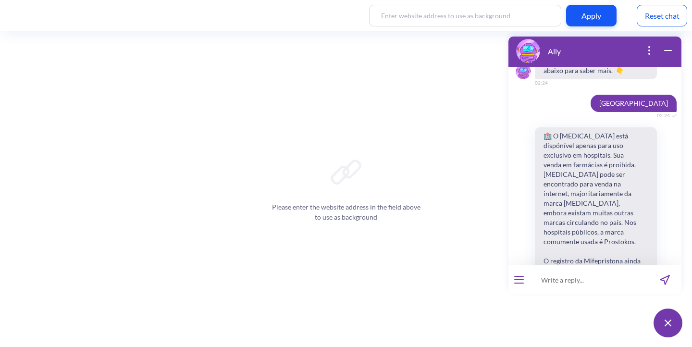
scroll to position [1372, 0]
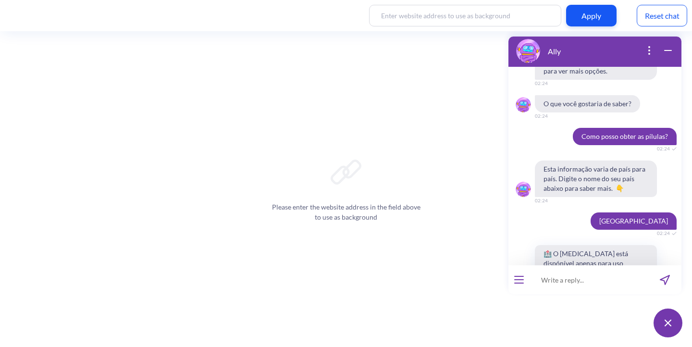
click at [568, 182] on span "Esta informação varia de país para país. Digite o nome do seu país abaixo para …" at bounding box center [596, 179] width 122 height 37
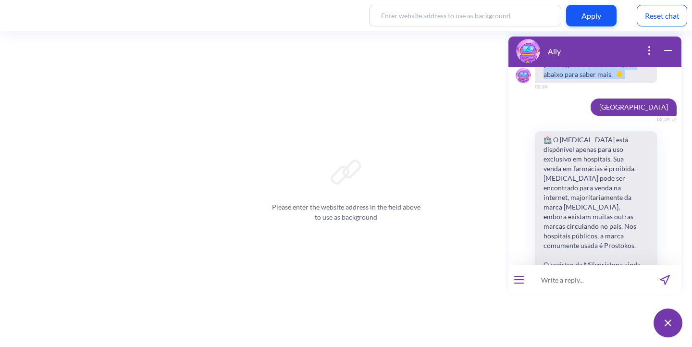
scroll to position [1896, 0]
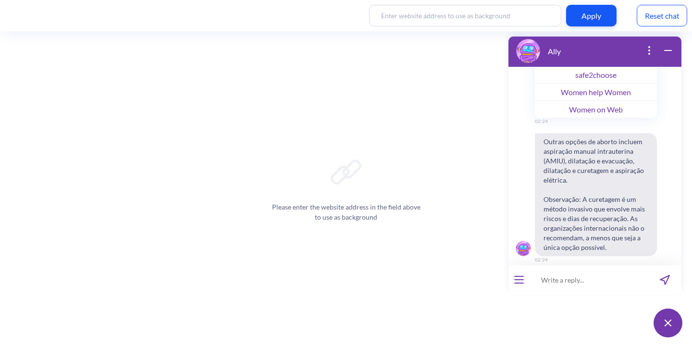
click at [658, 9] on div "Reset chat" at bounding box center [662, 16] width 50 height 22
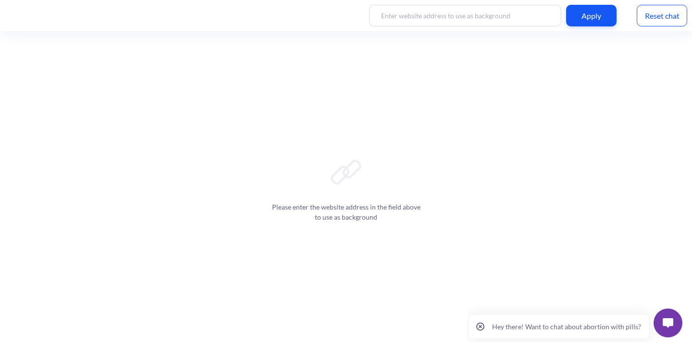
click at [664, 334] on button at bounding box center [668, 323] width 29 height 29
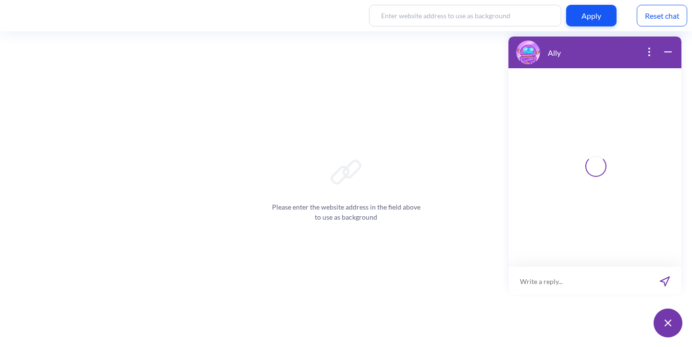
scroll to position [1, 0]
click at [664, 323] on button at bounding box center [668, 323] width 29 height 29
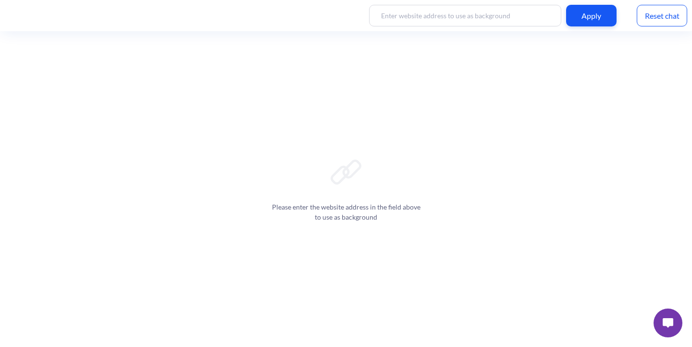
click at [664, 323] on img at bounding box center [668, 323] width 11 height 10
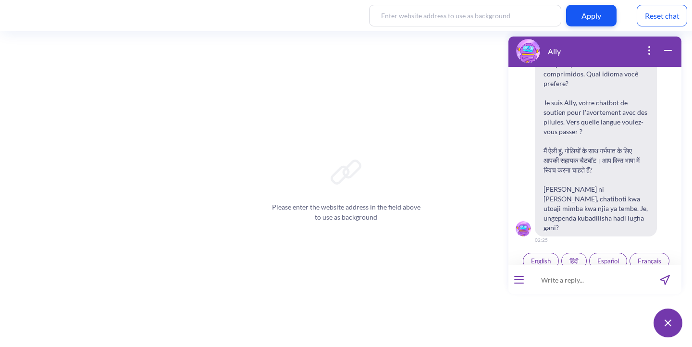
scroll to position [150, 0]
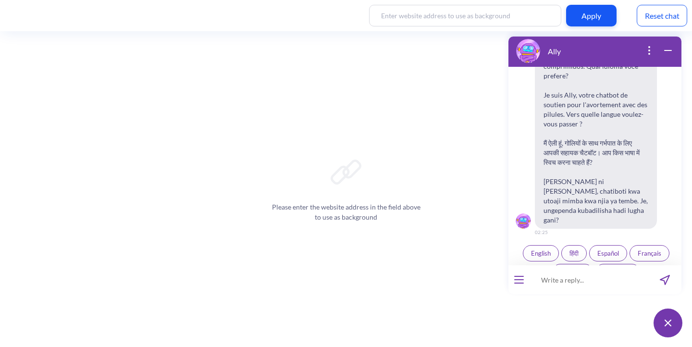
click at [623, 264] on button "Português" at bounding box center [618, 272] width 45 height 16
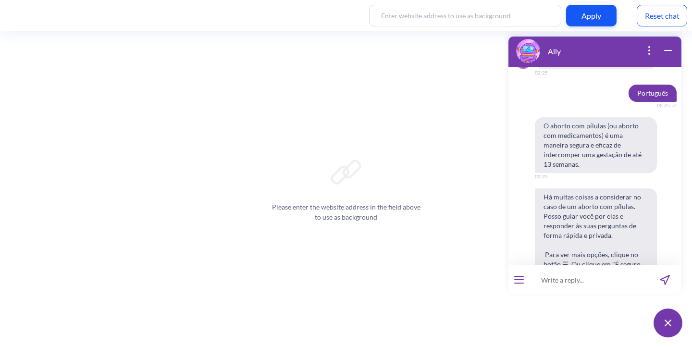
scroll to position [391, 0]
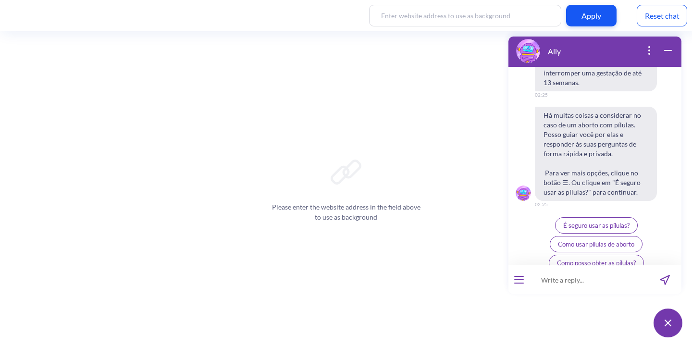
click at [597, 259] on span "Como posso obter as pílulas?" at bounding box center [596, 263] width 79 height 8
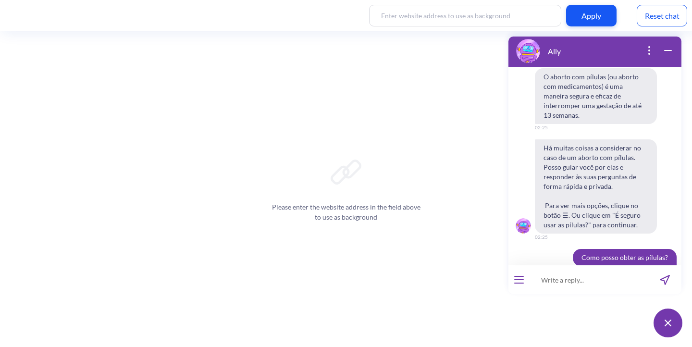
scroll to position [401, 0]
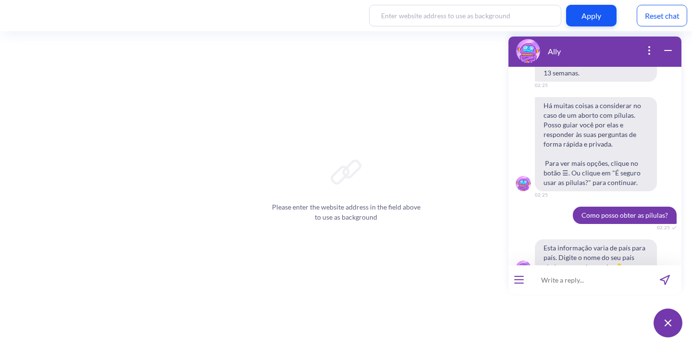
click at [590, 276] on input at bounding box center [589, 279] width 119 height 29
type input "o"
type input "moçambique"
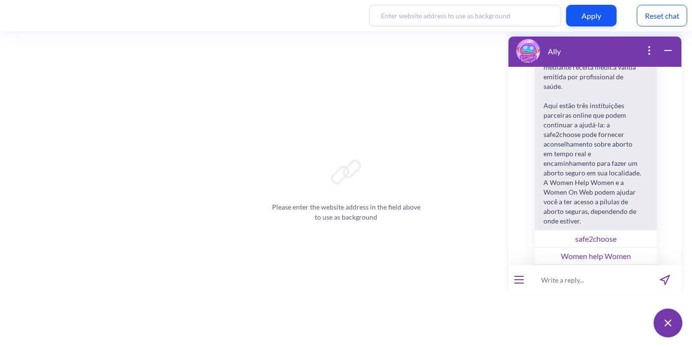
scroll to position [915, 0]
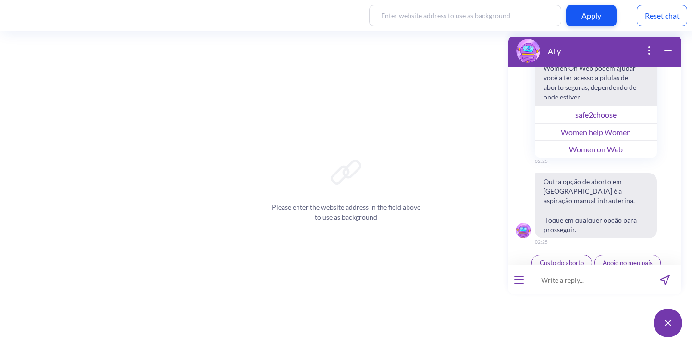
click at [616, 297] on span "Leis de aborto" at bounding box center [596, 301] width 39 height 8
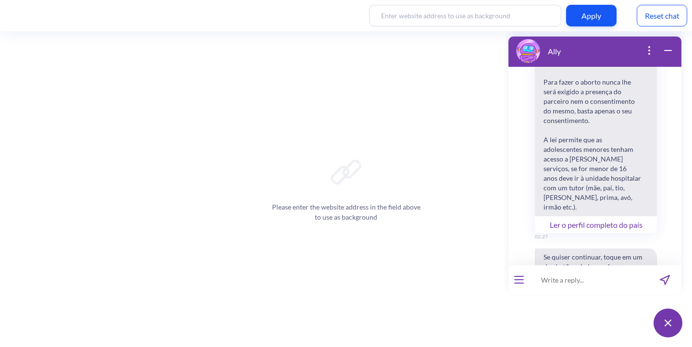
scroll to position [1320, 0]
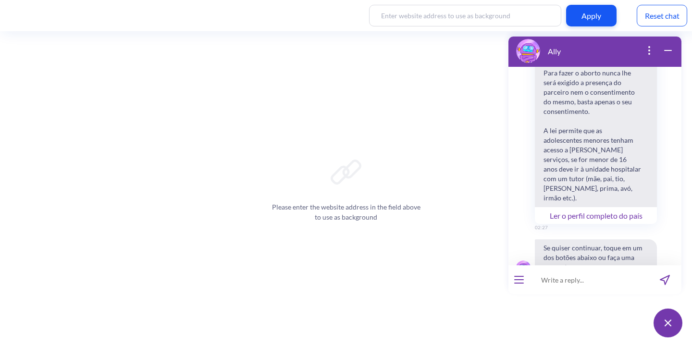
click at [622, 315] on span "Como usar as pílulas?" at bounding box center [596, 319] width 59 height 8
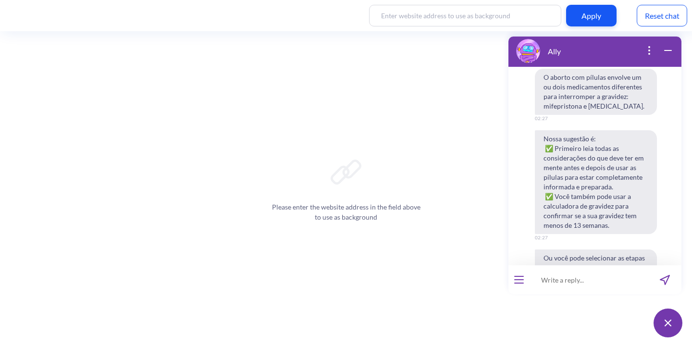
scroll to position [1595, 0]
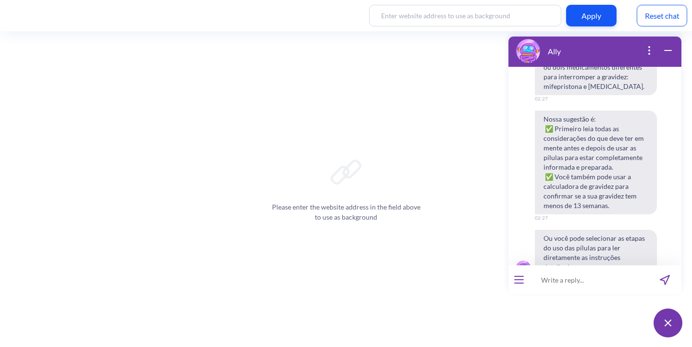
click at [623, 315] on span "Etapas do uso das pílulas" at bounding box center [597, 319] width 68 height 8
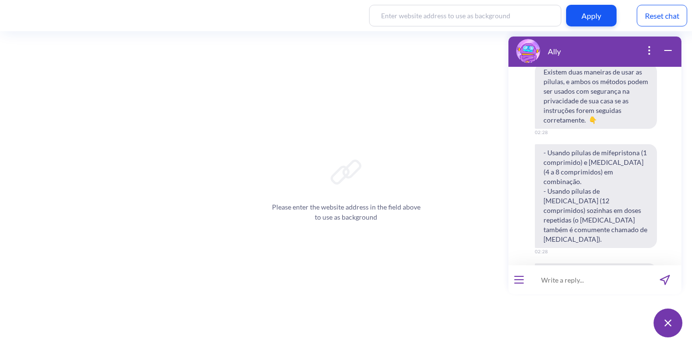
scroll to position [1889, 0]
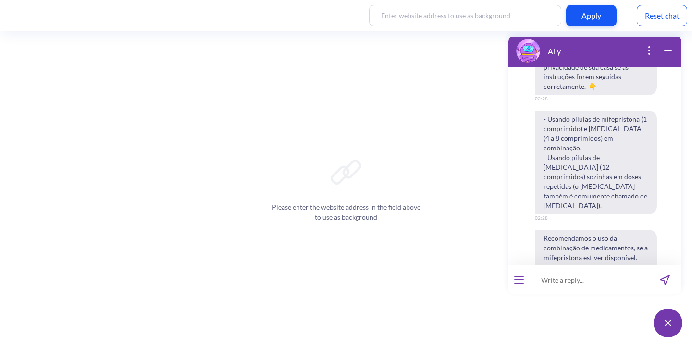
click at [560, 344] on span "Usar [MEDICAL_DATA] sozinho" at bounding box center [597, 348] width 88 height 8
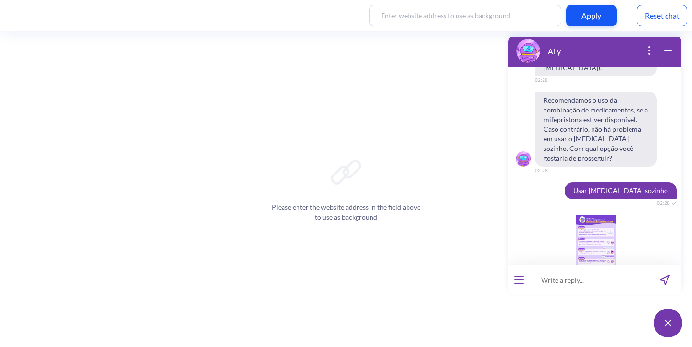
scroll to position [2069, 0]
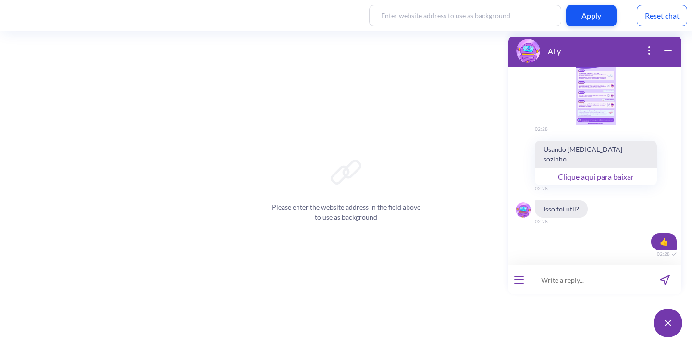
scroll to position [2250, 0]
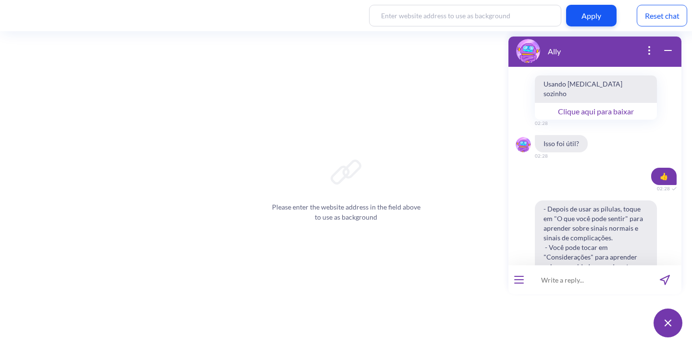
click at [518, 278] on button "open menu" at bounding box center [520, 280] width 10 height 8
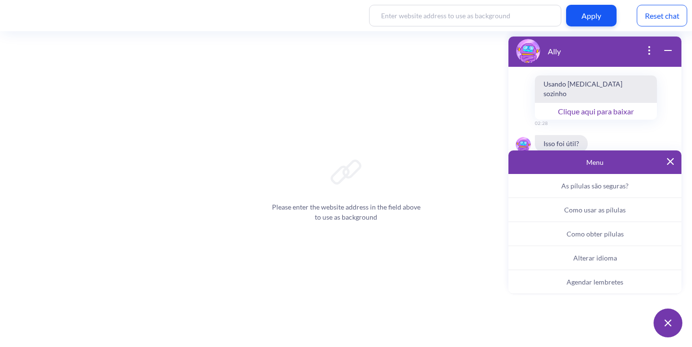
click at [599, 261] on span "Alterar idioma" at bounding box center [596, 258] width 44 height 8
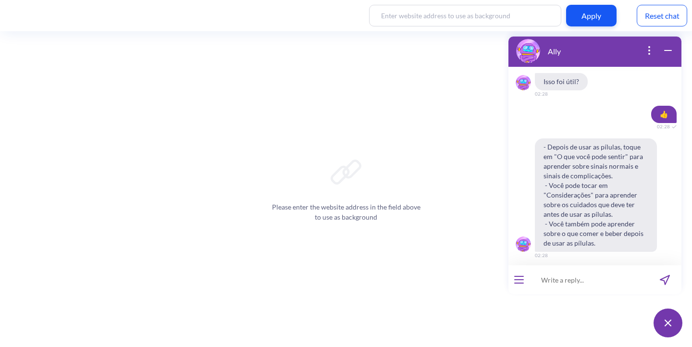
scroll to position [2334, 0]
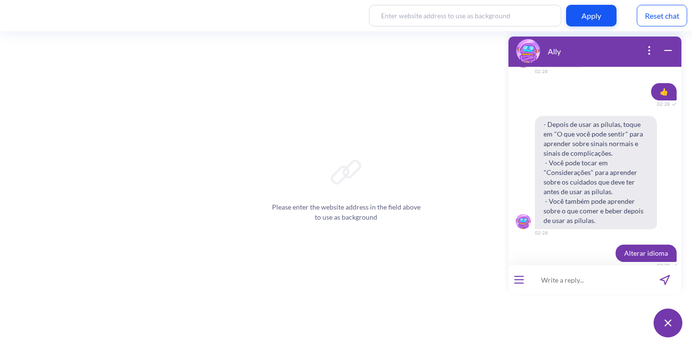
click at [527, 321] on button "English" at bounding box center [541, 329] width 36 height 16
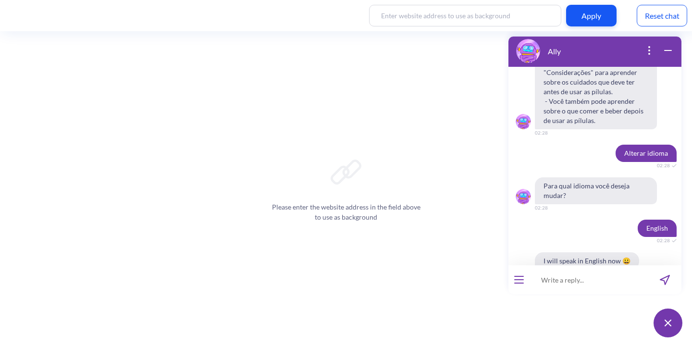
scroll to position [2494, 0]
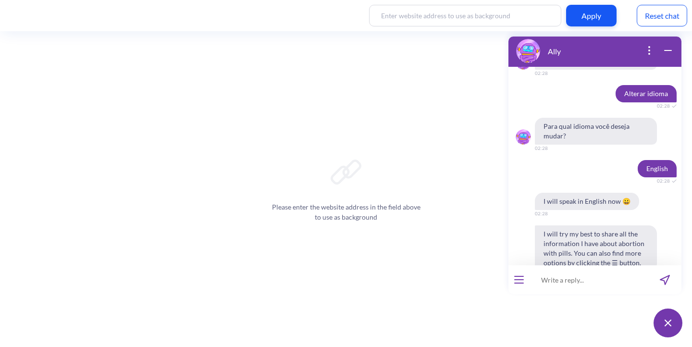
click at [558, 325] on span "Are pills safe to use?" at bounding box center [559, 329] width 56 height 8
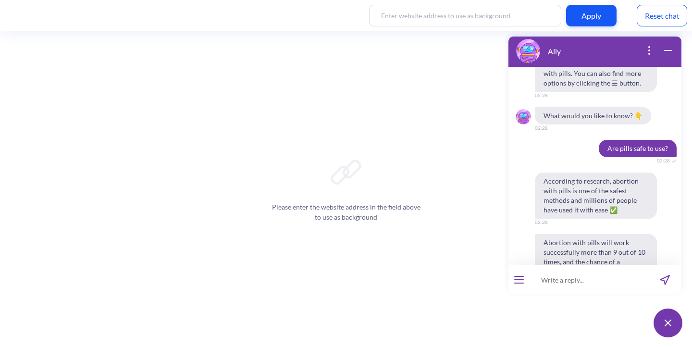
scroll to position [2716, 0]
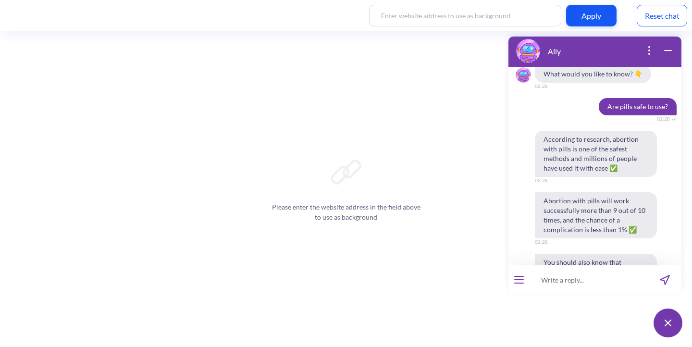
click at [583, 344] on span "👍" at bounding box center [583, 348] width 8 height 8
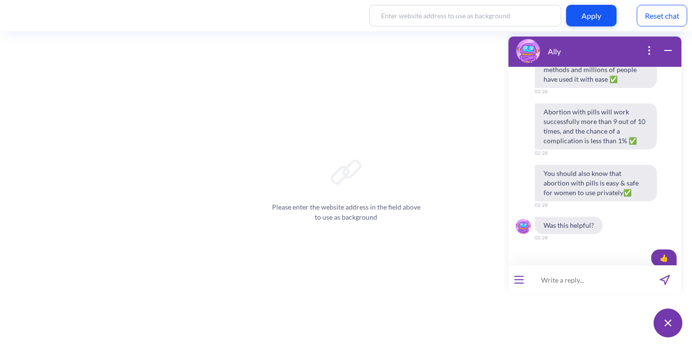
scroll to position [2809, 0]
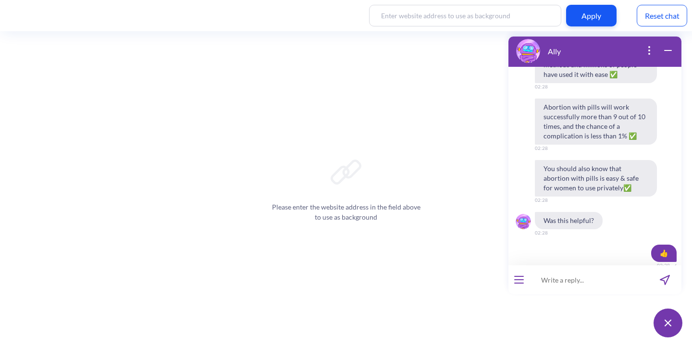
click at [565, 325] on span "More about safety" at bounding box center [572, 329] width 51 height 8
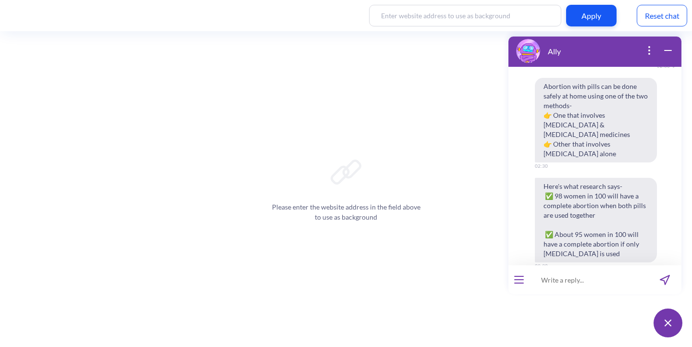
scroll to position [3104, 0]
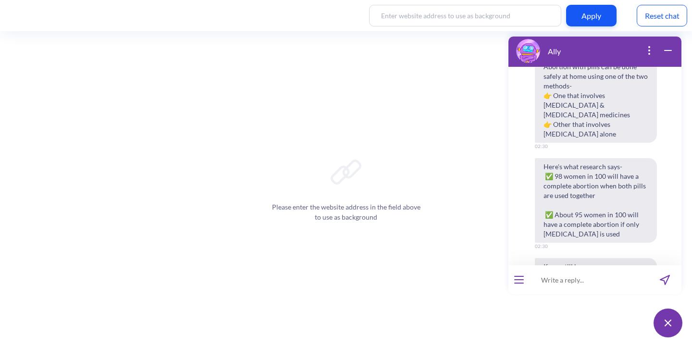
click at [565, 335] on span "Chat with a counselor" at bounding box center [573, 339] width 60 height 8
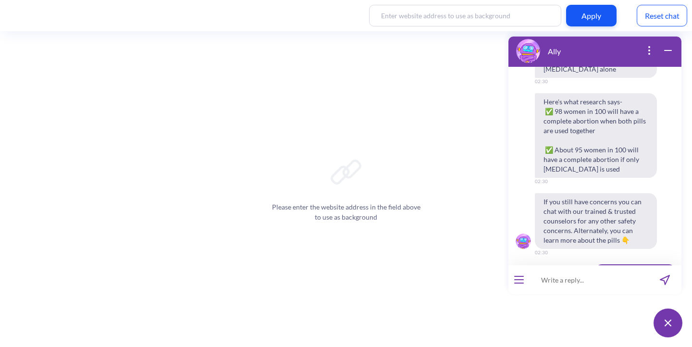
scroll to position [3188, 0]
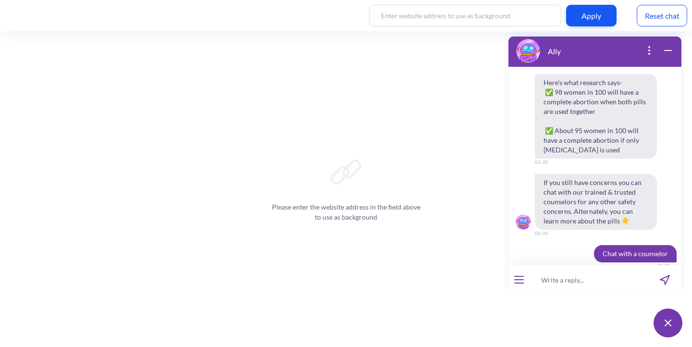
click at [565, 284] on input at bounding box center [589, 279] width 119 height 29
click at [534, 276] on input at bounding box center [589, 279] width 119 height 29
click at [523, 278] on button "open menu" at bounding box center [520, 280] width 10 height 8
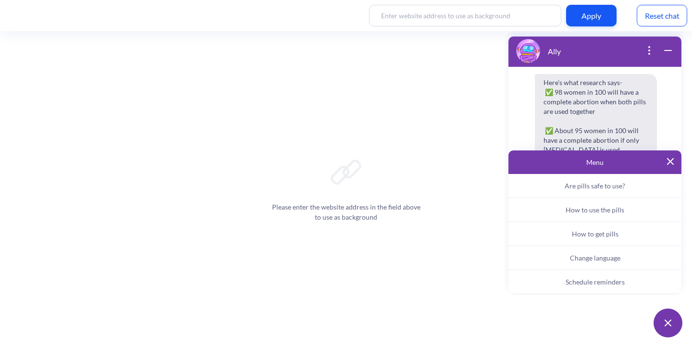
click at [629, 184] on button "Are pills safe to use?" at bounding box center [595, 186] width 173 height 24
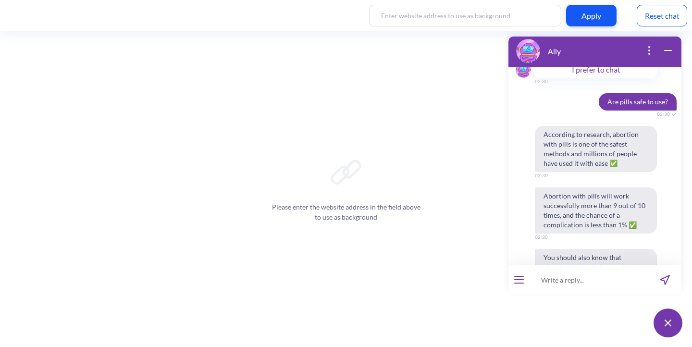
scroll to position [3475, 0]
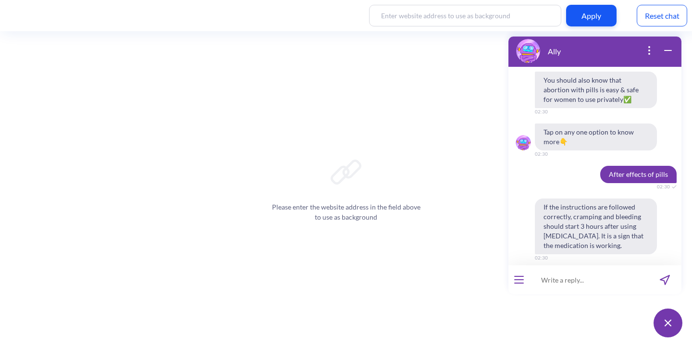
scroll to position [3684, 0]
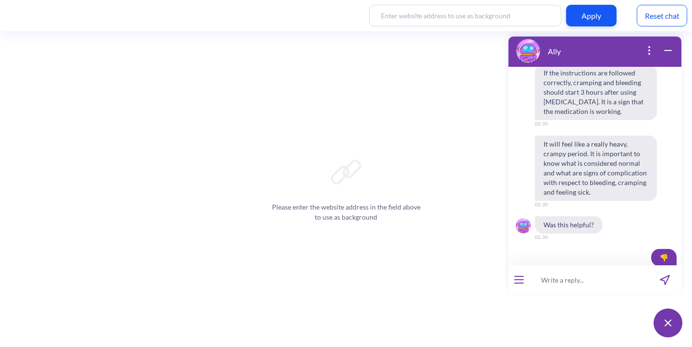
scroll to position [3796, 0]
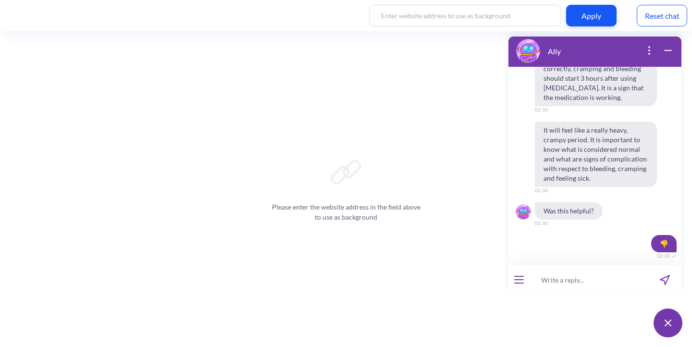
click at [567, 284] on input at bounding box center [589, 279] width 119 height 29
paste input "What level of pain should I expect when I take [MEDICAL_DATA]"
type input "What level of pain should I expect when I take [MEDICAL_DATA]"
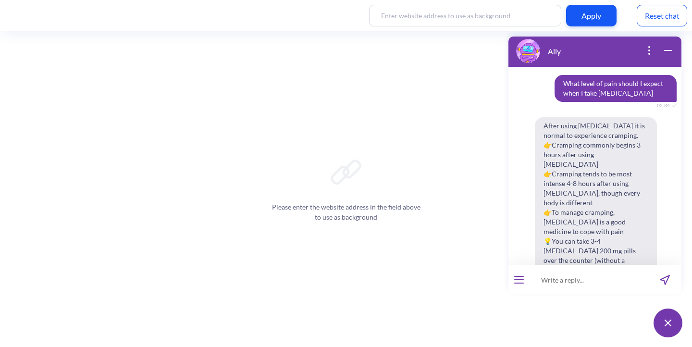
scroll to position [4058, 0]
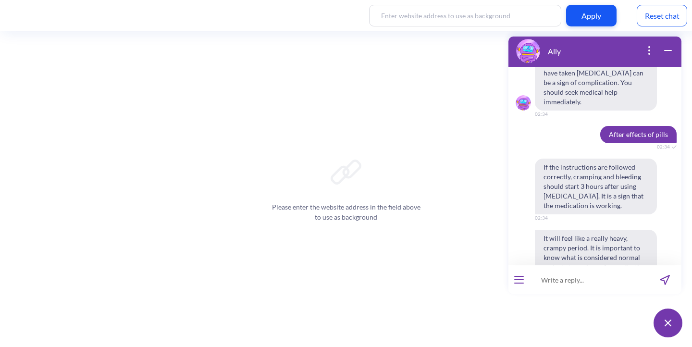
scroll to position [4314, 0]
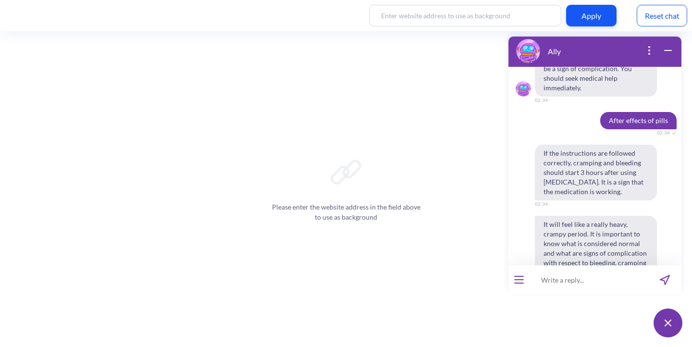
click at [586, 277] on input at bounding box center [589, 279] width 119 height 29
paste input "sinto só coliquinha leve depois de 6h, isso quer dizer q n tá funcionando?"
type input "sinto só coliquinha leve depois de 6h, isso quer dizer q n tá funcionando?"
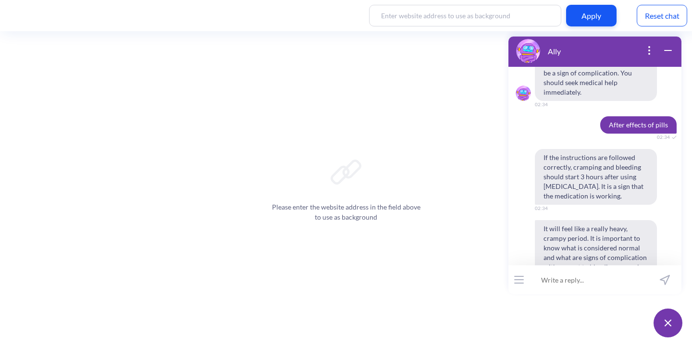
scroll to position [4319, 0]
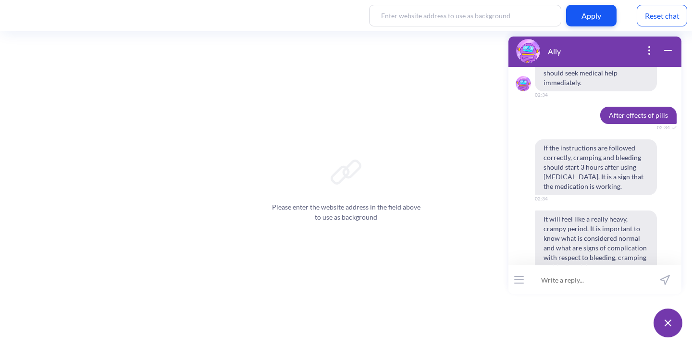
click at [610, 277] on input at bounding box center [589, 279] width 119 height 29
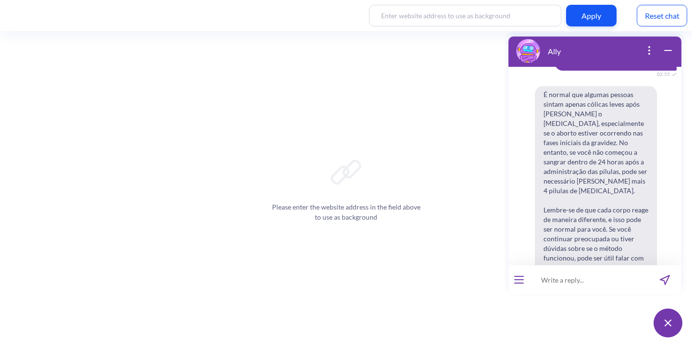
scroll to position [4623, 0]
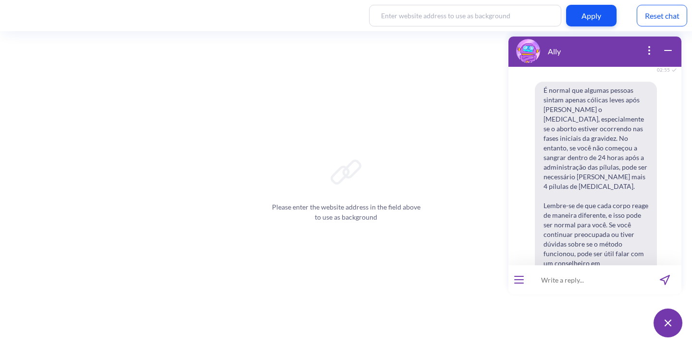
click at [570, 279] on input at bounding box center [589, 279] width 119 height 29
type input "como eu vou saber se deu certo?"
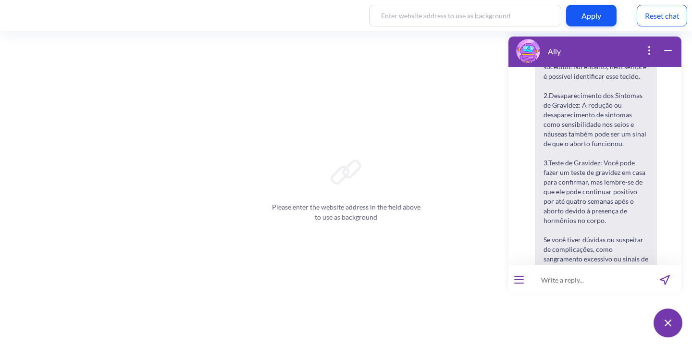
scroll to position [5097, 0]
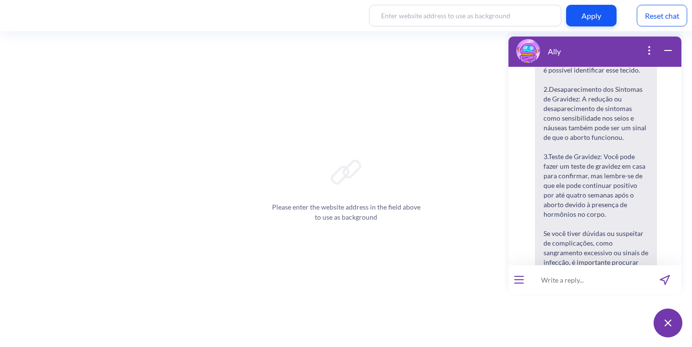
click at [566, 283] on input at bounding box center [589, 279] width 119 height 29
paste input "I’m only feeling mild cramps after 6 hours, does that mean it’s not working?"
type input "I’m only feeling mild cramps after 6 hours, does that mean it’s not working?"
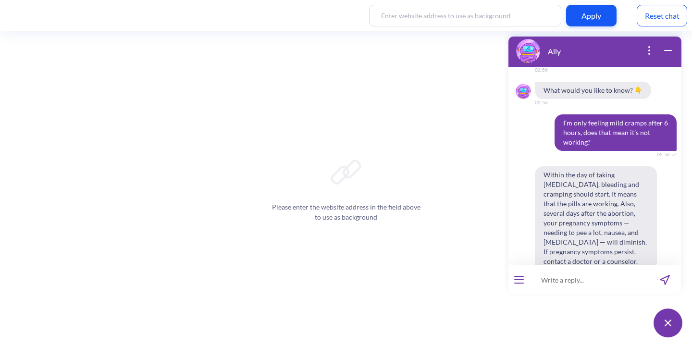
scroll to position [5401, 0]
